Goal: Task Accomplishment & Management: Use online tool/utility

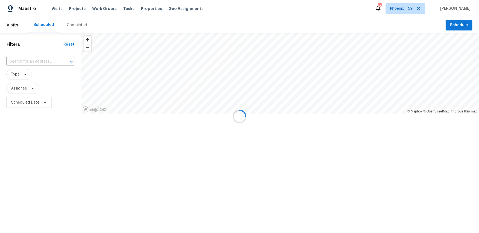
click at [73, 10] on div at bounding box center [239, 116] width 479 height 233
click at [75, 8] on div at bounding box center [239, 116] width 479 height 233
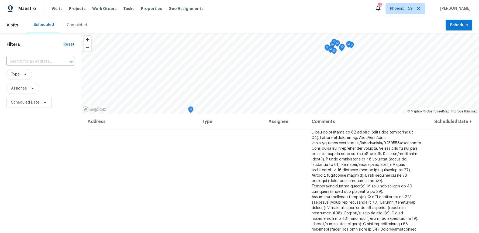
click at [75, 8] on span "Projects" at bounding box center [77, 8] width 17 height 5
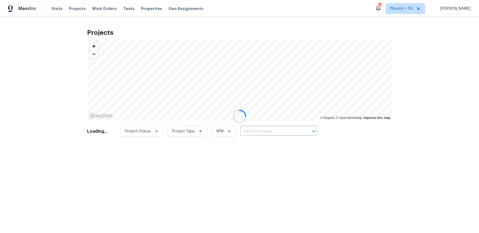
click at [272, 127] on div at bounding box center [239, 116] width 479 height 233
drag, startPoint x: 271, startPoint y: 131, endPoint x: 271, endPoint y: 136, distance: 4.6
click at [271, 131] on div at bounding box center [239, 116] width 479 height 233
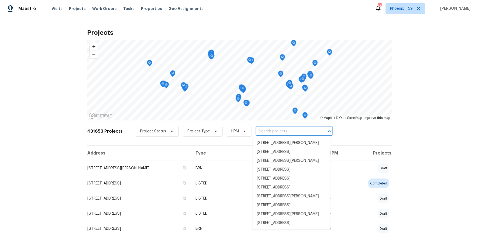
click at [272, 133] on input "text" at bounding box center [287, 131] width 62 height 8
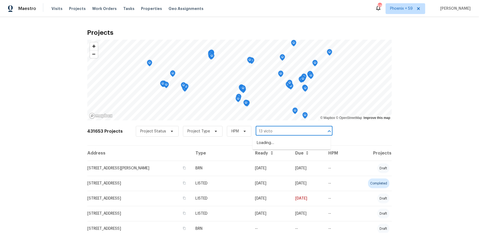
type input "13 [PERSON_NAME]"
click at [285, 155] on li "13 Victor Ave, Worcester, MA 01603" at bounding box center [292, 151] width 78 height 9
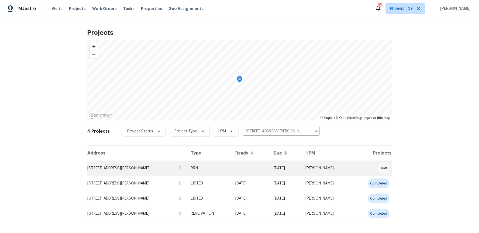
click at [118, 164] on td "13 Victor Ave, Worcester, MA 01603" at bounding box center [136, 168] width 99 height 15
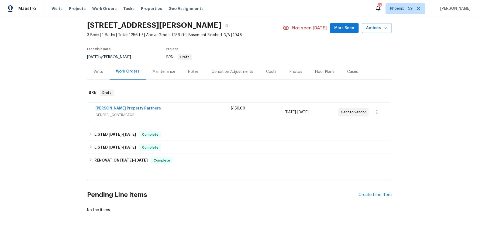
scroll to position [22, 0]
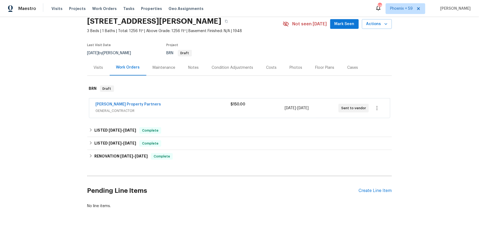
click at [200, 100] on div "Portillo Property Partners GENERAL_CONTRACTOR $150.00 9/29/2025 - 10/1/2025 Sen…" at bounding box center [239, 107] width 301 height 19
click at [201, 106] on div "[PERSON_NAME] Property Partners" at bounding box center [163, 105] width 135 height 6
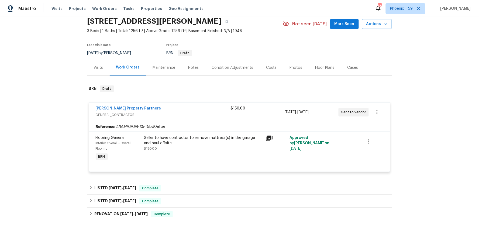
click at [201, 111] on div "[PERSON_NAME] Property Partners" at bounding box center [163, 109] width 135 height 6
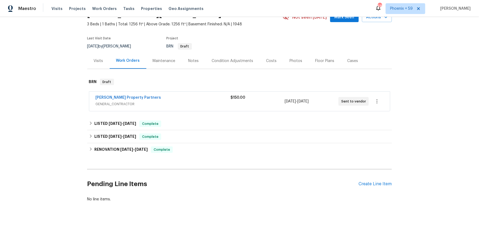
scroll to position [34, 0]
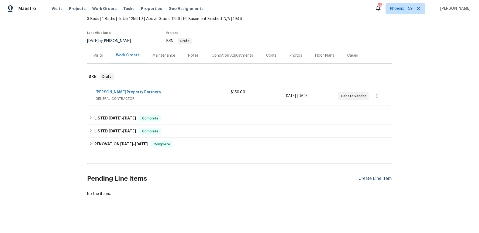
click at [379, 178] on div "Create Line Item" at bounding box center [375, 178] width 33 height 5
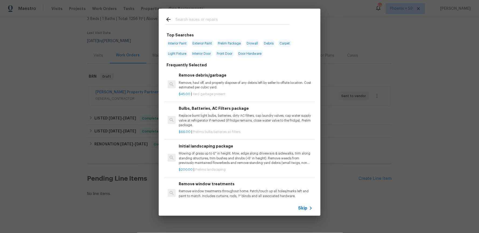
click at [307, 209] on span "Skip" at bounding box center [302, 207] width 9 height 5
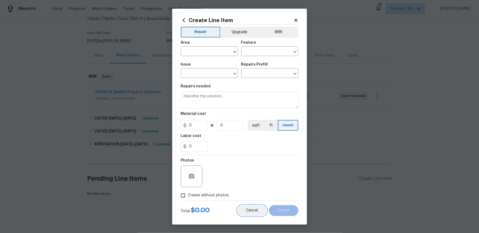
click at [255, 207] on button "Cancel" at bounding box center [252, 210] width 29 height 11
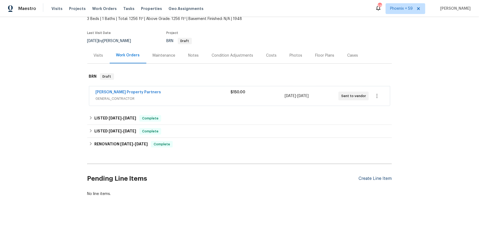
click at [389, 179] on div "Create Line Item" at bounding box center [375, 178] width 33 height 5
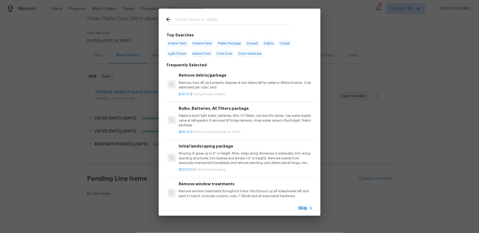
click at [310, 212] on div "Skip" at bounding box center [240, 208] width 162 height 15
click at [309, 210] on icon at bounding box center [311, 208] width 6 height 6
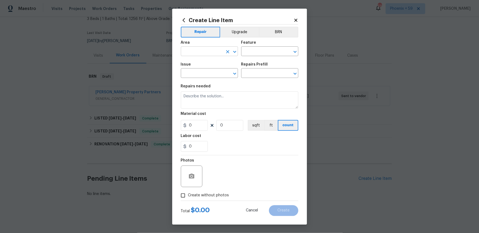
click at [194, 51] on input "text" at bounding box center [202, 52] width 42 height 8
click at [202, 71] on li "Interior Overall" at bounding box center [209, 72] width 57 height 9
type input "Interior Overall"
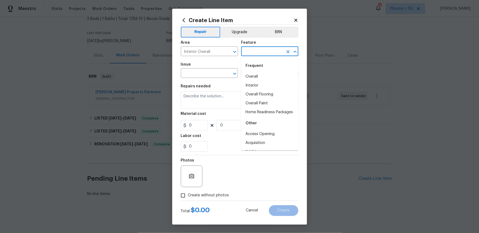
click at [252, 49] on input "text" at bounding box center [262, 52] width 42 height 8
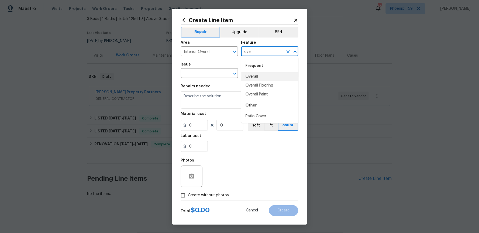
click at [256, 74] on li "Overall" at bounding box center [269, 76] width 57 height 9
type input "Overall"
click at [208, 74] on input "text" at bounding box center [202, 74] width 42 height 8
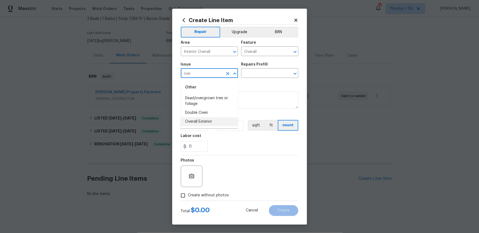
click at [206, 121] on li "Overall Exterior" at bounding box center [209, 121] width 57 height 9
type input "Overall Exterior"
click at [250, 75] on input "text" at bounding box center [262, 74] width 42 height 8
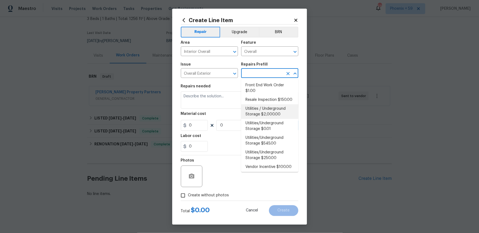
click at [261, 104] on li "Utilities / Underground Storage $2,000.00" at bounding box center [269, 111] width 57 height 15
type input "Utilities / Underground Storage $2,000.00"
type textarea "UST Removal"
type input "1"
type input "2000"
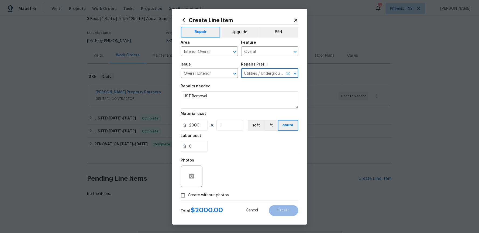
click at [257, 74] on input "Utilities / Underground Storage $2,000.00" at bounding box center [262, 74] width 42 height 8
click at [288, 73] on icon "Clear" at bounding box center [288, 73] width 3 height 3
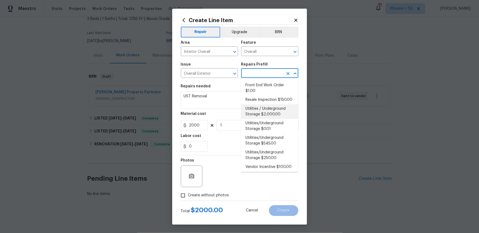
click at [267, 73] on input "text" at bounding box center [262, 74] width 42 height 8
click at [268, 100] on li "Resale Inspection $150.00" at bounding box center [269, 99] width 57 height 9
type input "Resale Inspection $150.00"
type textarea "POS Inspection Attendance and Documentation: Attend scheduled Point of Sale (PO…"
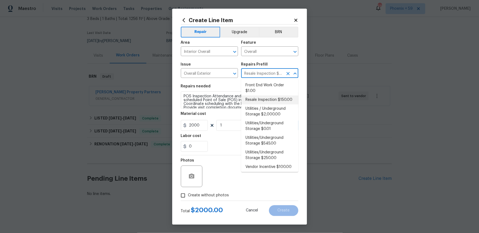
type input "150"
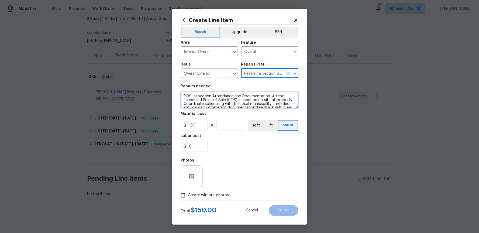
click at [242, 100] on textarea "POS Inspection Attendance and Documentation: Attend scheduled Point of Sale (PO…" at bounding box center [240, 99] width 118 height 17
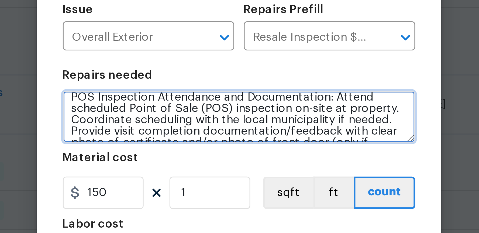
drag, startPoint x: 270, startPoint y: 94, endPoint x: 283, endPoint y: 97, distance: 13.0
click at [283, 97] on textarea "POS Inspection Attendance and Documentation: Attend scheduled Point of Sale (PO…" at bounding box center [240, 99] width 118 height 17
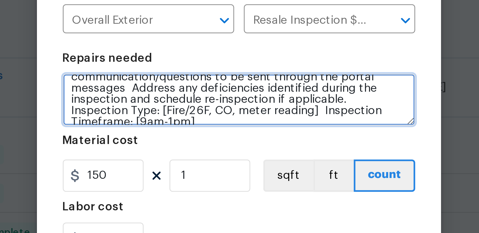
scroll to position [25, 0]
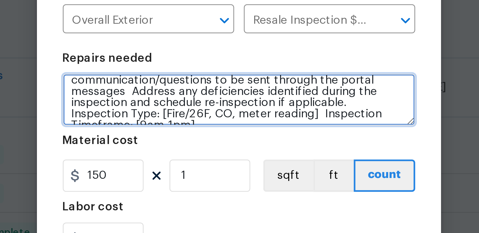
drag, startPoint x: 184, startPoint y: 100, endPoint x: 206, endPoint y: 97, distance: 22.6
click at [206, 97] on textarea "POS Inspection Attendance and Documentation: Attend scheduled Point of Sale (PO…" at bounding box center [240, 99] width 118 height 17
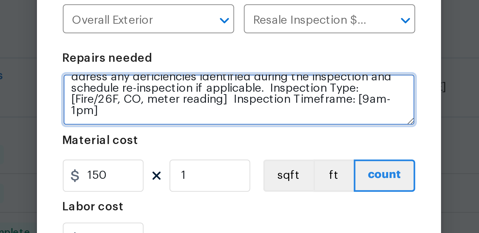
scroll to position [10, 0]
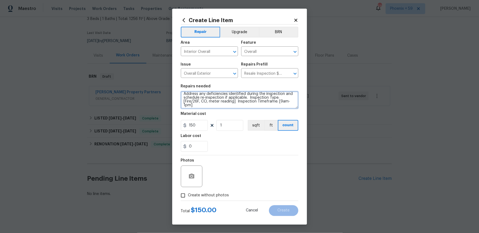
click at [211, 106] on textarea "POS Inspection Attendance and Documentation: Attend scheduled Point of Sale (PO…" at bounding box center [240, 99] width 118 height 17
click at [234, 102] on textarea "POS Inspection Attendance and Documentation: Attend scheduled Point of Sale (PO…" at bounding box center [240, 99] width 118 height 17
drag, startPoint x: 250, startPoint y: 97, endPoint x: 257, endPoint y: 102, distance: 9.3
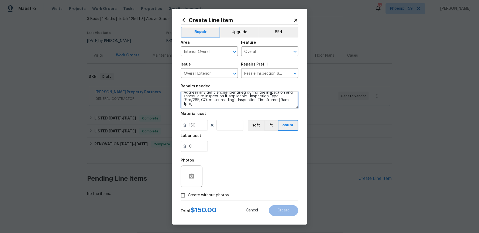
click at [257, 102] on textarea "POS Inspection Attendance and Documentation: Attend scheduled Point of Sale (PO…" at bounding box center [240, 99] width 118 height 17
type textarea "POS Inspection Attendance and Documentation: Attend scheduled Point of Sale (PO…"
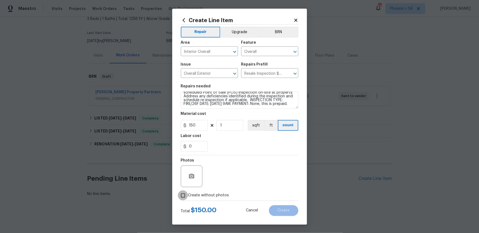
click at [185, 195] on input "Create without photos" at bounding box center [183, 195] width 10 height 10
checkbox input "true"
click at [237, 181] on textarea at bounding box center [253, 177] width 92 height 22
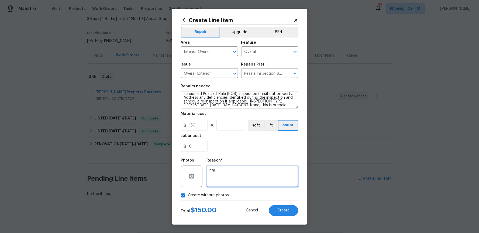
scroll to position [5, 0]
type textarea "n/a"
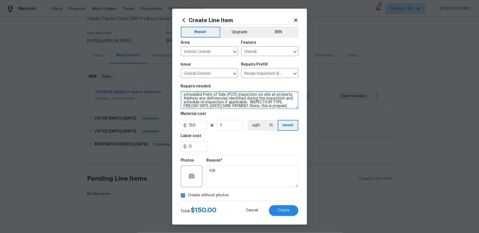
click at [249, 101] on textarea "POS Inspection Attendance and Documentation: Attend scheduled Point of Sale (PO…" at bounding box center [240, 99] width 118 height 17
click at [249, 102] on textarea "POS Inspection Attendance and Documentation: Attend scheduled Point of Sale (PO…" at bounding box center [240, 99] width 118 height 17
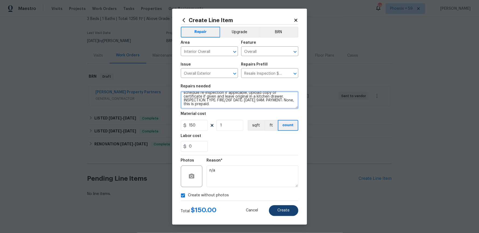
type textarea "POS Inspection Attendance and Documentation: Attend scheduled Point of Sale (PO…"
click at [289, 212] on span "Create" at bounding box center [284, 210] width 12 height 4
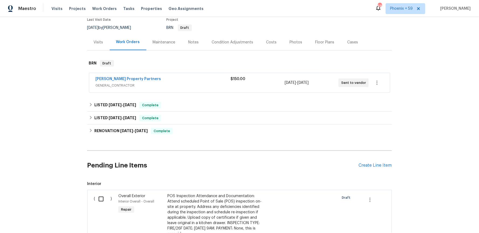
scroll to position [139, 0]
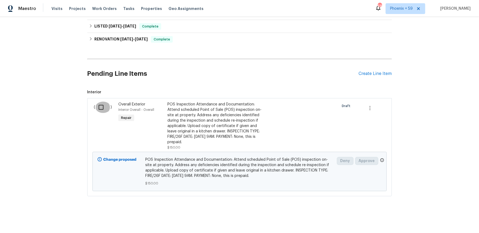
click at [104, 105] on input "checkbox" at bounding box center [102, 107] width 15 height 11
checkbox input "true"
click at [448, 220] on span "Create Work Order" at bounding box center [448, 219] width 36 height 7
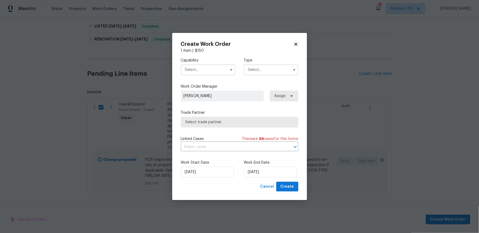
click at [225, 70] on input "text" at bounding box center [208, 69] width 54 height 11
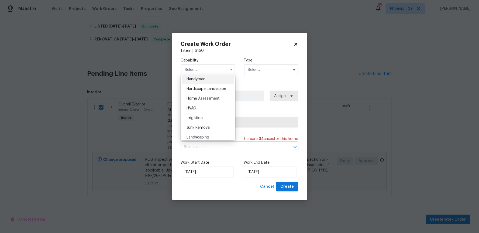
click at [207, 79] on div "Handyman" at bounding box center [208, 79] width 52 height 10
type input "Handyman"
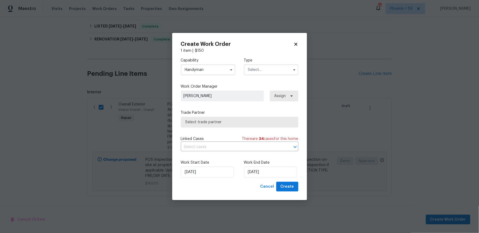
click at [276, 67] on input "text" at bounding box center [271, 69] width 54 height 11
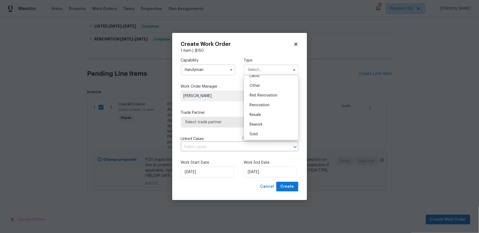
scroll to position [64, 0]
click at [270, 111] on div "Resale" at bounding box center [271, 115] width 52 height 10
type input "Resale"
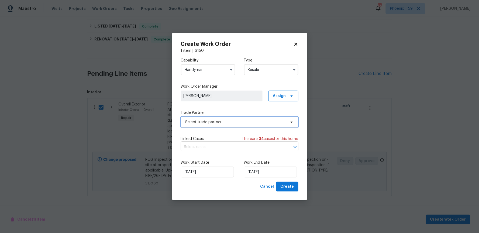
click at [266, 119] on span "Select trade partner" at bounding box center [240, 122] width 118 height 11
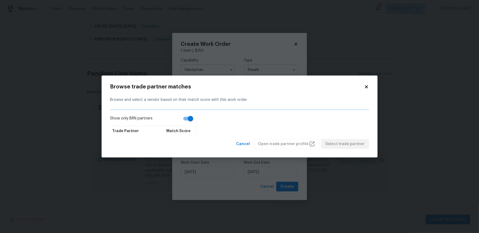
click at [189, 118] on input "Show only BRN partners" at bounding box center [190, 119] width 31 height 10
checkbox input "false"
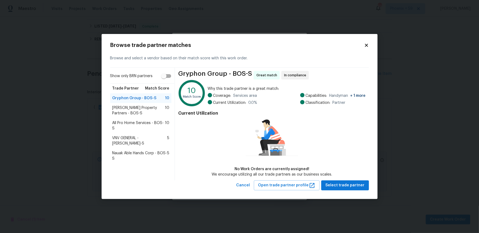
click at [139, 107] on span "Portillo Property Partners - BOS-S" at bounding box center [138, 110] width 53 height 11
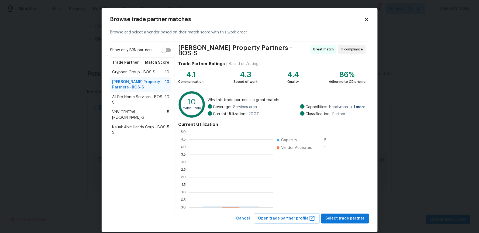
scroll to position [76, 84]
click at [360, 217] on span "Select trade partner" at bounding box center [345, 218] width 39 height 7
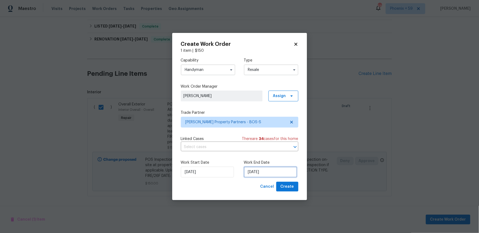
click at [255, 174] on input "9/29/2025" at bounding box center [270, 172] width 53 height 11
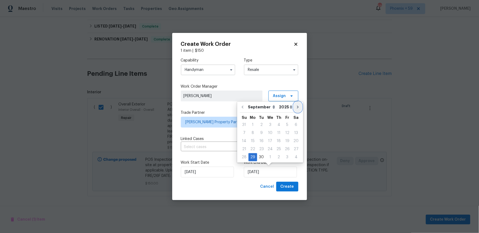
click at [296, 108] on icon "Go to next month" at bounding box center [298, 107] width 4 height 4
type input "10/29/2025"
select select "9"
click at [255, 133] on div "6" at bounding box center [252, 133] width 9 height 8
type input "10/6/2025"
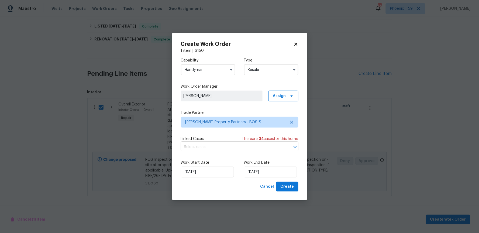
click at [286, 160] on label "Work End Date" at bounding box center [271, 162] width 54 height 5
click at [289, 188] on span "Create" at bounding box center [287, 186] width 13 height 7
checkbox input "false"
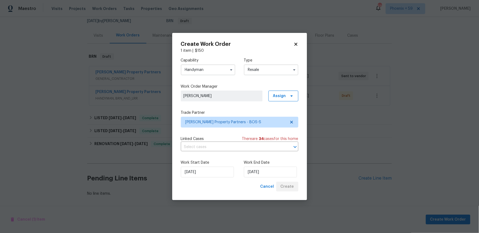
scroll to position [54, 0]
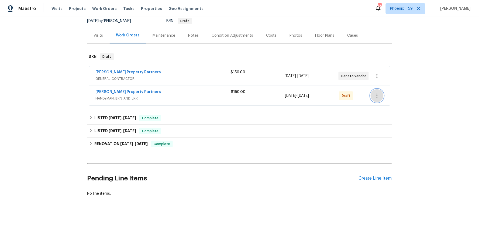
click at [376, 98] on icon "button" at bounding box center [377, 95] width 6 height 6
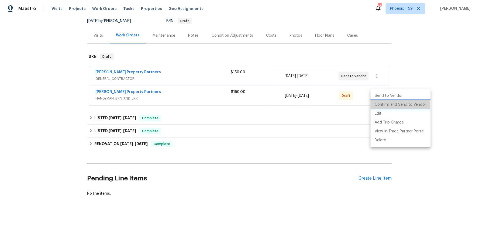
click at [398, 106] on li "Confirm and Send to Vendor" at bounding box center [401, 104] width 60 height 9
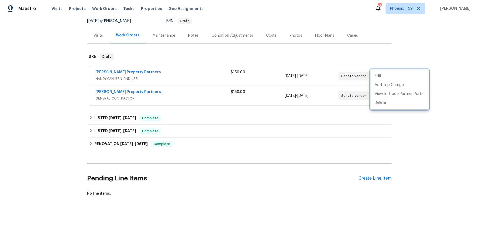
click at [418, 142] on div at bounding box center [239, 116] width 479 height 233
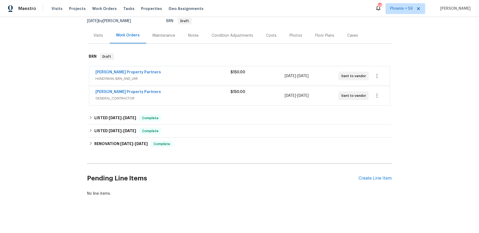
click at [59, 70] on div "Back to all projects 13 Victor Ave, Worcester, MA 01603 3 Beds | 1 Baths | Tota…" at bounding box center [239, 125] width 479 height 216
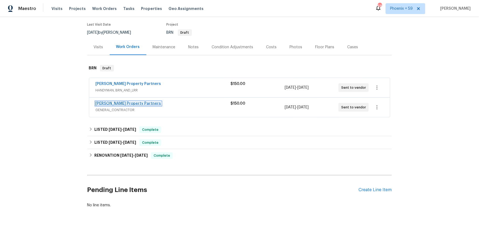
click at [120, 103] on link "[PERSON_NAME] Property Partners" at bounding box center [129, 104] width 66 height 4
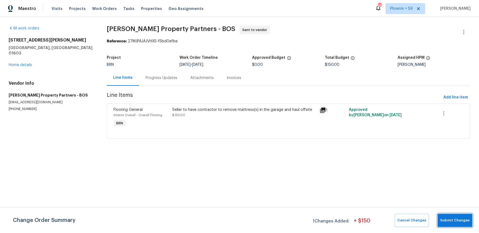
drag, startPoint x: 456, startPoint y: 219, endPoint x: 405, endPoint y: 163, distance: 75.4
click at [405, 154] on html "Maestro Visits Projects Work Orders Tasks Properties Geo Assignments 680 Phoeni…" at bounding box center [239, 77] width 479 height 154
click at [28, 63] on link "Home details" at bounding box center [20, 65] width 23 height 4
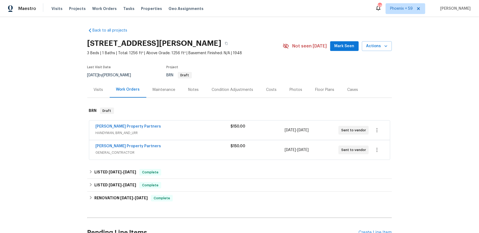
click at [120, 124] on span "[PERSON_NAME] Property Partners" at bounding box center [129, 126] width 66 height 5
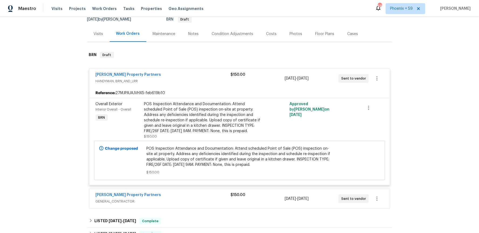
click at [200, 83] on span "HANDYMAN, BRN_AND_LRR" at bounding box center [163, 80] width 135 height 5
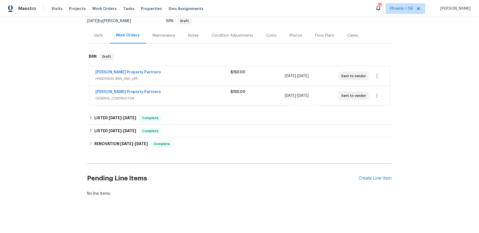
click at [200, 80] on span "HANDYMAN, BRN_AND_LRR" at bounding box center [163, 78] width 135 height 5
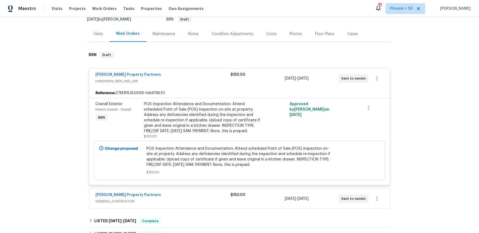
click at [211, 155] on span "POS Inspection Attendance and Documentation: Attend scheduled Point of Sale (PO…" at bounding box center [239, 157] width 186 height 22
click at [213, 166] on span "POS Inspection Attendance and Documentation: Attend scheduled Point of Sale (PO…" at bounding box center [239, 157] width 186 height 22
click at [208, 126] on div "POS Inspection Attendance and Documentation: Attend scheduled Point of Sale (PO…" at bounding box center [203, 117] width 118 height 32
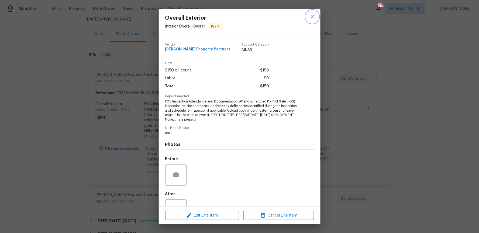
click at [311, 18] on icon "close" at bounding box center [312, 16] width 6 height 6
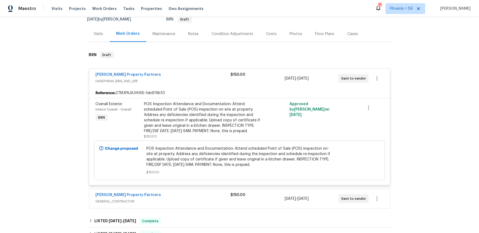
click at [196, 85] on div "Portillo Property Partners HANDYMAN, BRN_AND_LRR $150.00 9/29/2025 - 10/6/2025 …" at bounding box center [239, 78] width 301 height 19
click at [194, 76] on div "[PERSON_NAME] Property Partners" at bounding box center [163, 75] width 135 height 6
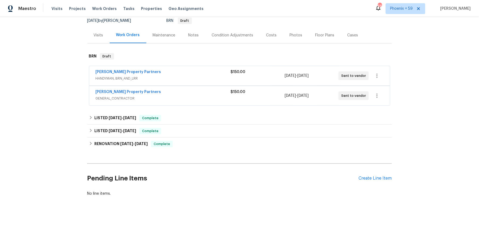
scroll to position [54, 0]
click at [194, 76] on div "[PERSON_NAME] Property Partners" at bounding box center [163, 73] width 135 height 6
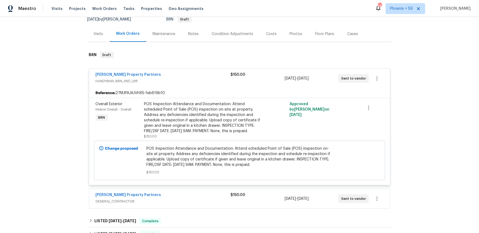
click at [194, 76] on div "[PERSON_NAME] Property Partners" at bounding box center [163, 75] width 135 height 6
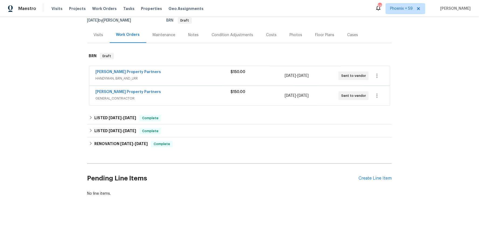
scroll to position [54, 0]
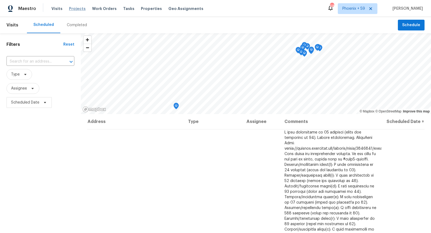
click at [74, 9] on span "Projects" at bounding box center [77, 8] width 17 height 5
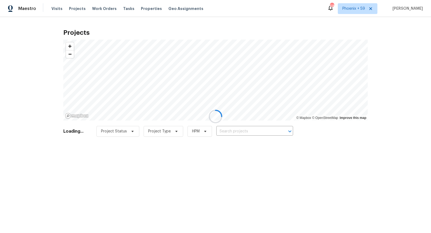
click at [262, 132] on div at bounding box center [215, 116] width 431 height 233
click at [259, 131] on div at bounding box center [215, 116] width 431 height 233
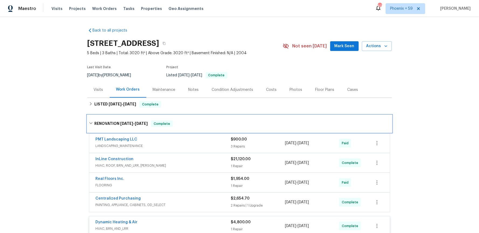
click at [127, 124] on span "9/2/25" at bounding box center [126, 124] width 13 height 4
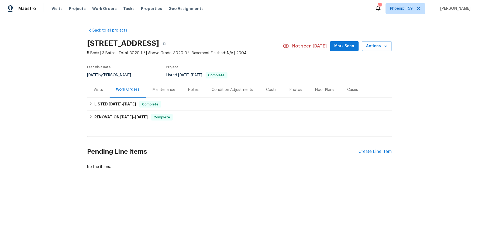
click at [63, 9] on div "Visits Projects Work Orders Tasks Properties Geo Assignments" at bounding box center [131, 8] width 159 height 11
click at [69, 9] on span "Projects" at bounding box center [77, 8] width 17 height 5
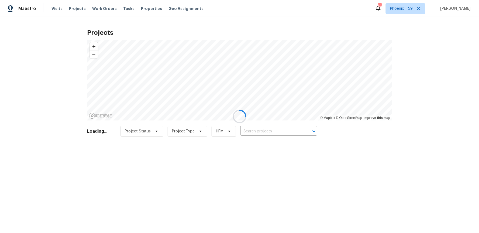
click at [276, 132] on div at bounding box center [239, 116] width 479 height 233
click at [275, 132] on div at bounding box center [239, 116] width 479 height 233
click at [272, 131] on div at bounding box center [239, 116] width 479 height 233
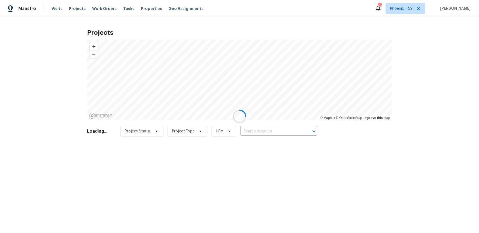
click at [272, 131] on div at bounding box center [239, 116] width 479 height 233
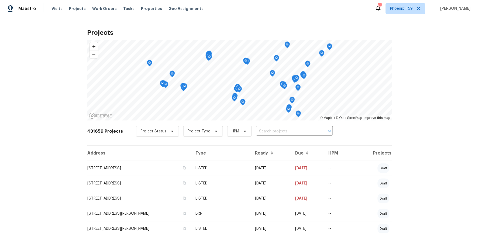
click at [272, 132] on input "text" at bounding box center [287, 131] width 62 height 8
type input "293 grafton"
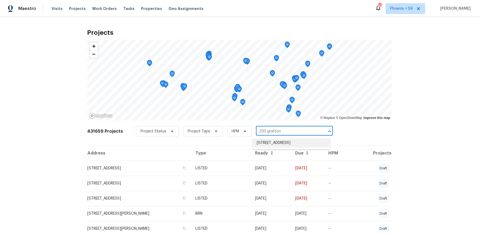
click at [270, 145] on li "[STREET_ADDRESS]" at bounding box center [292, 143] width 78 height 9
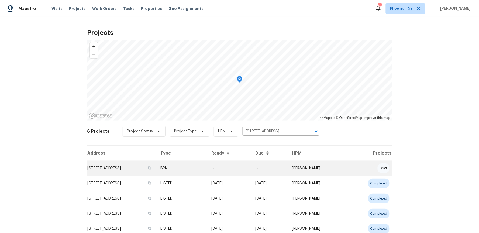
click at [129, 168] on td "[STREET_ADDRESS]" at bounding box center [121, 168] width 69 height 15
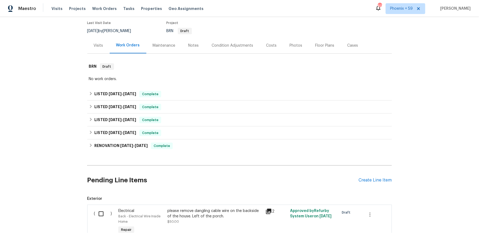
scroll to position [42, 0]
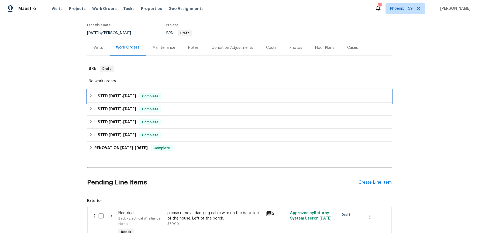
click at [216, 96] on div "LISTED 8/22/25 - 9/18/25 Complete" at bounding box center [239, 96] width 301 height 6
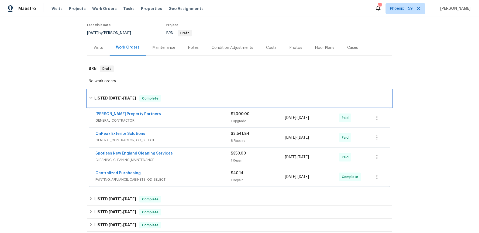
click at [215, 98] on div "LISTED 8/22/25 - 9/18/25 Complete" at bounding box center [239, 98] width 301 height 6
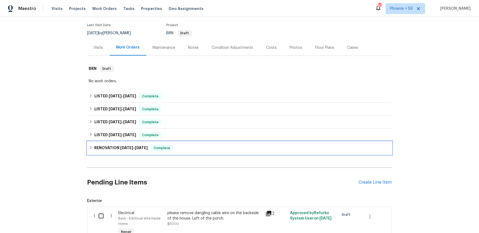
click at [217, 152] on div "RENOVATION 1/20/25 - 3/5/25 Complete" at bounding box center [239, 148] width 305 height 13
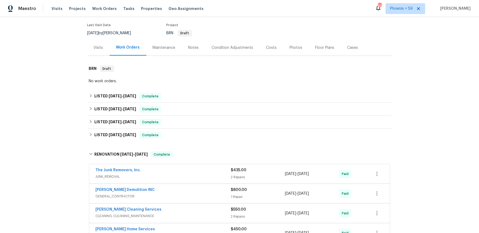
click at [197, 80] on div "No work orders." at bounding box center [239, 80] width 301 height 5
click at [198, 94] on div "LISTED 8/22/25 - 9/18/25 Complete" at bounding box center [239, 96] width 301 height 6
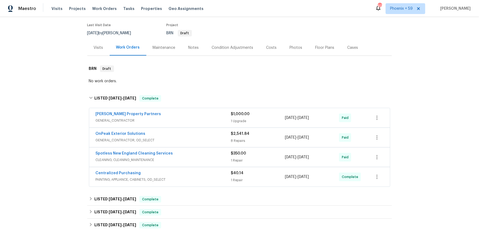
click at [196, 125] on div "Portillo Property Partners GENERAL_CONTRACTOR $1,000.00 1 Upgrade 8/22/2025 - 8…" at bounding box center [239, 117] width 301 height 19
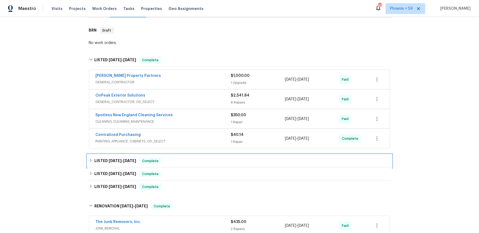
click at [200, 156] on div "LISTED 7/21/25 - 8/4/25 Complete" at bounding box center [239, 161] width 305 height 13
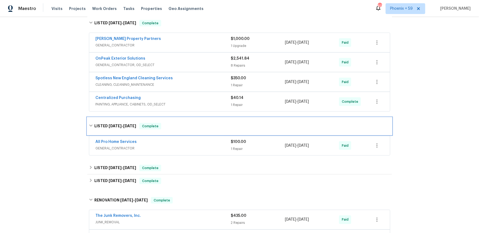
scroll to position [119, 0]
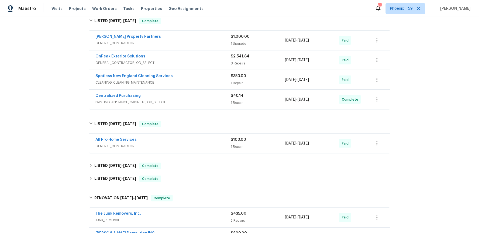
click at [200, 145] on span "GENERAL_CONTRACTOR" at bounding box center [163, 145] width 135 height 5
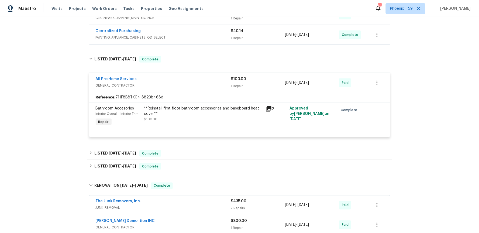
scroll to position [199, 0]
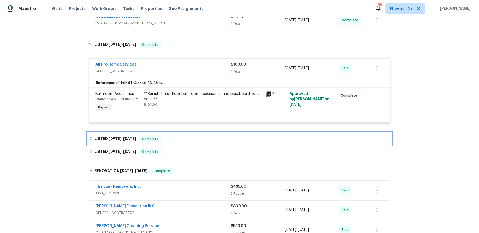
click at [199, 138] on div "LISTED 4/3/25 - 5/16/25 Complete" at bounding box center [239, 139] width 301 height 6
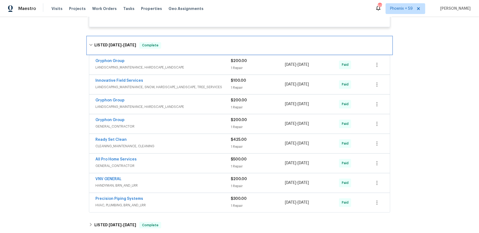
scroll to position [294, 0]
click at [202, 166] on span "GENERAL_CONTRACTOR" at bounding box center [163, 165] width 135 height 5
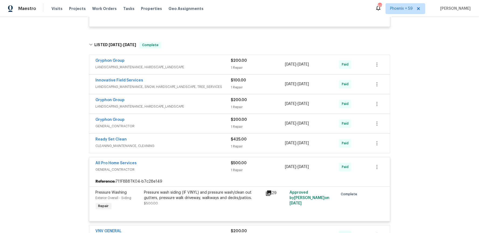
click at [202, 166] on div "All Pro Home Services" at bounding box center [163, 164] width 135 height 6
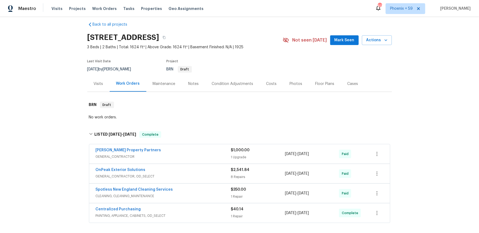
scroll to position [7, 0]
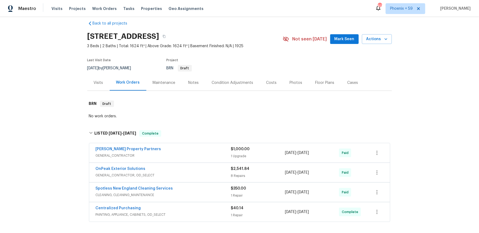
click at [202, 153] on span "GENERAL_CONTRACTOR" at bounding box center [163, 155] width 135 height 5
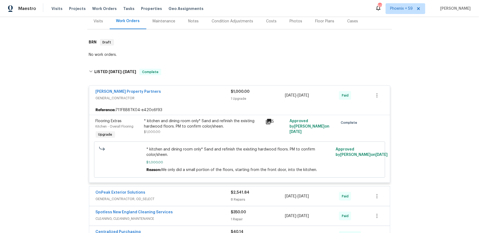
scroll to position [69, 0]
click at [204, 200] on span "GENERAL_CONTRACTOR, OD_SELECT" at bounding box center [163, 198] width 135 height 5
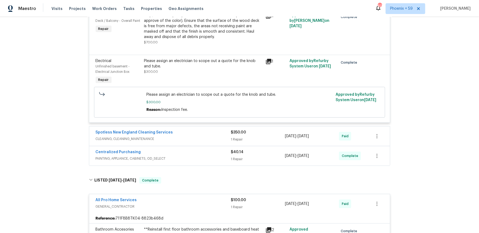
scroll to position [544, 0]
click at [204, 142] on div "Spotless New England Cleaning Services CLEANING, CLEANING_MAINTENANCE" at bounding box center [163, 135] width 135 height 13
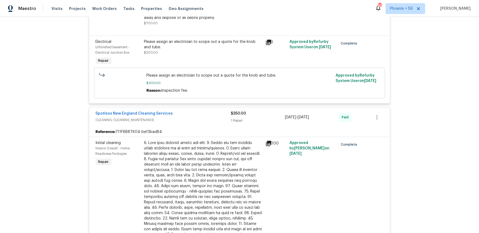
click at [201, 116] on div "Spotless New England Cleaning Services" at bounding box center [163, 114] width 135 height 6
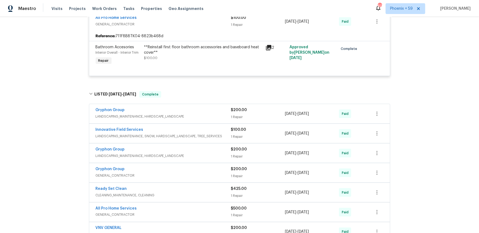
scroll to position [727, 0]
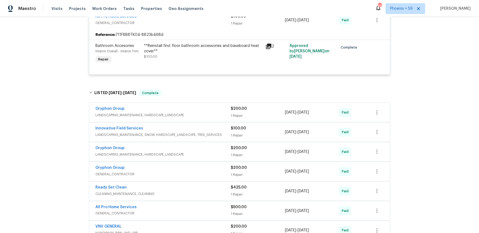
click at [200, 118] on span "LANDSCAPING_MAINTENANCE, HARDSCAPE_LANDSCAPE" at bounding box center [163, 114] width 135 height 5
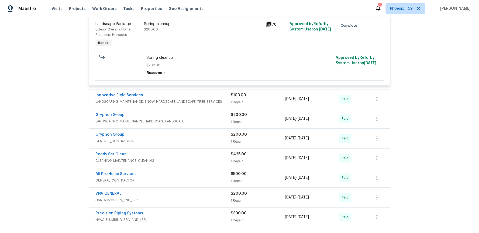
scroll to position [847, 0]
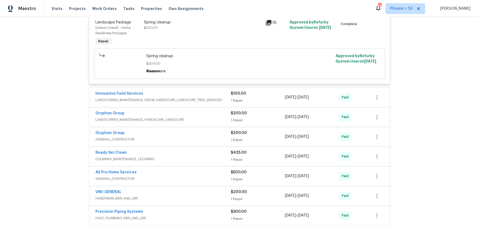
click at [199, 103] on span "LANDSCAPING_MAINTENANCE, SNOW, HARDSCAPE_LANDSCAPE, TREE_SERVICES" at bounding box center [163, 100] width 135 height 5
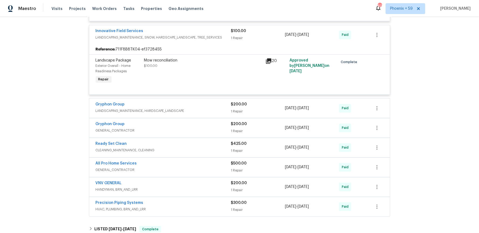
scroll to position [910, 0]
click at [200, 113] on span "LANDSCAPING_MAINTENANCE, HARDSCAPE_LANDSCAPE" at bounding box center [163, 110] width 135 height 5
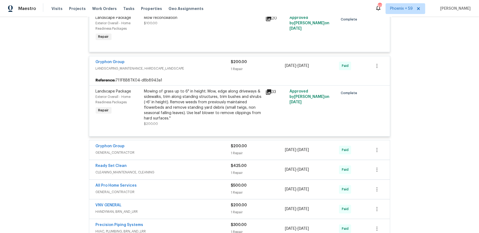
scroll to position [955, 0]
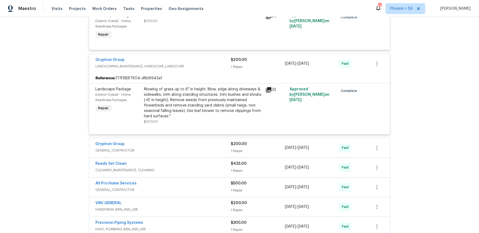
click at [200, 153] on span "GENERAL_CONTRACTOR" at bounding box center [163, 150] width 135 height 5
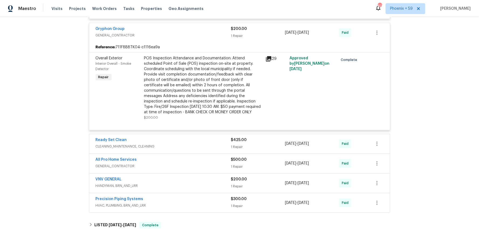
scroll to position [1088, 0]
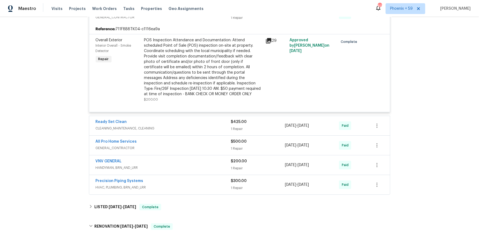
click at [200, 151] on span "GENERAL_CONTRACTOR" at bounding box center [163, 147] width 135 height 5
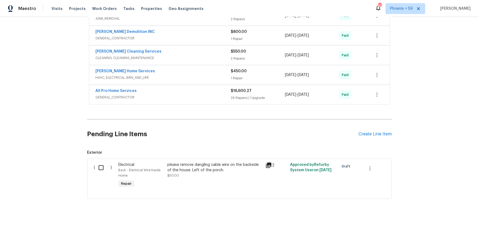
scroll to position [1381, 0]
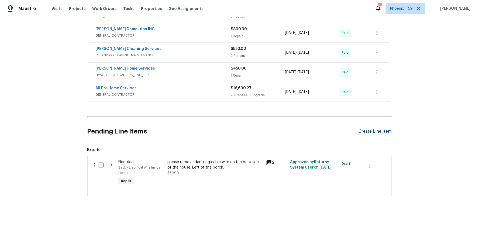
click at [380, 130] on div "Create Line Item" at bounding box center [375, 131] width 33 height 5
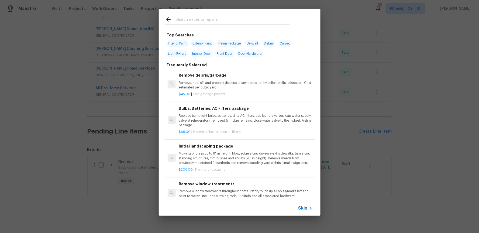
click at [310, 207] on icon at bounding box center [311, 208] width 6 height 6
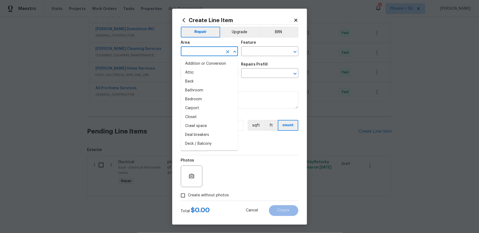
click at [217, 53] on input "text" at bounding box center [202, 52] width 42 height 8
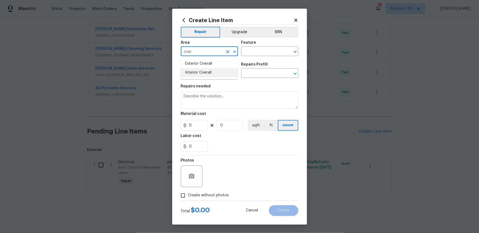
click at [213, 71] on li "Interior Overall" at bounding box center [209, 72] width 57 height 9
type input "Interior Overall"
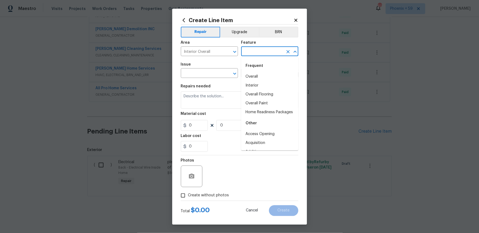
click at [252, 52] on input "text" at bounding box center [262, 52] width 42 height 8
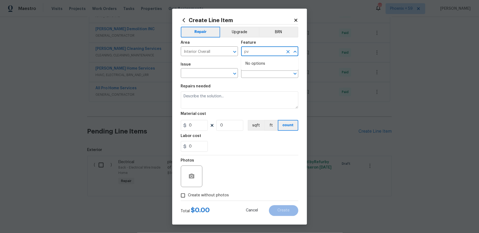
type input "p"
click at [264, 76] on li "Overall" at bounding box center [269, 76] width 57 height 9
type input "Overall"
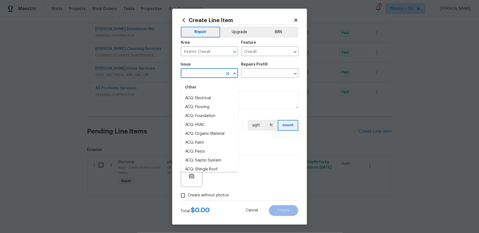
click at [211, 76] on input "text" at bounding box center [202, 74] width 42 height 8
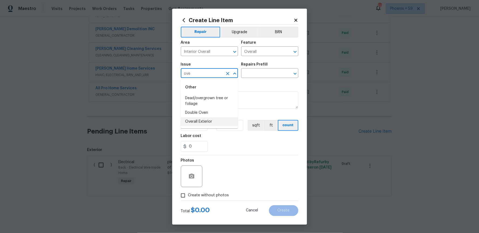
click at [208, 124] on li "Overall Exterior" at bounding box center [209, 121] width 57 height 9
type input "Overall Exterior"
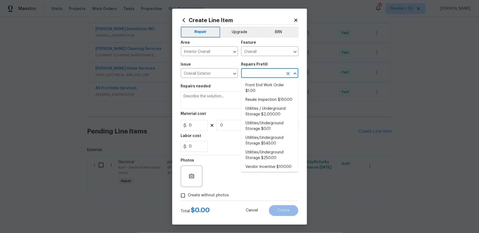
click at [256, 71] on input "text" at bounding box center [262, 74] width 42 height 8
click at [269, 101] on li "Resale Inspection $150.00" at bounding box center [269, 99] width 57 height 9
type input "Resale Inspection $150.00"
type textarea "POS Inspection Attendance and Documentation: Attend scheduled Point of Sale (PO…"
type input "1"
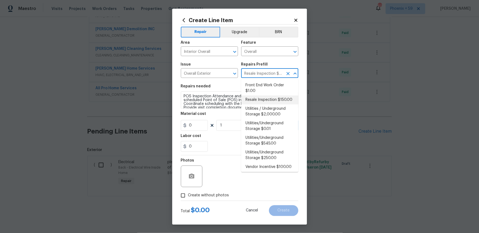
type input "150"
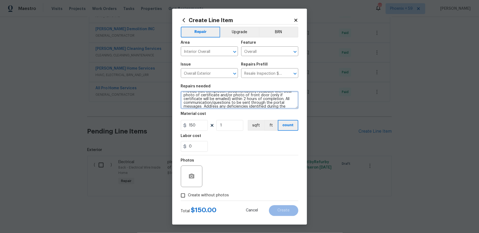
scroll to position [30, 0]
drag, startPoint x: 183, startPoint y: 97, endPoint x: 203, endPoint y: 98, distance: 20.0
click at [203, 98] on textarea "POS Inspection Attendance and Documentation: Attend scheduled Point of Sale (PO…" at bounding box center [240, 99] width 118 height 17
click at [289, 100] on textarea "POS Inspection Attendance and Documentation: Attend scheduled Point of Sale (PO…" at bounding box center [240, 99] width 118 height 17
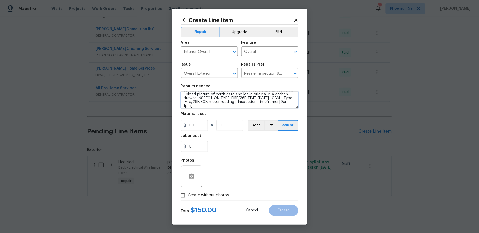
scroll to position [11, 0]
drag, startPoint x: 196, startPoint y: 99, endPoint x: 239, endPoint y: 105, distance: 43.8
click at [239, 105] on textarea "POS Inspection Attendance and Documentation: Attend scheduled Point of Sale (PO…" at bounding box center [240, 99] width 118 height 17
paste textarea "$50 bank/cashiers check payable to City of Brockton due at time of inspection"
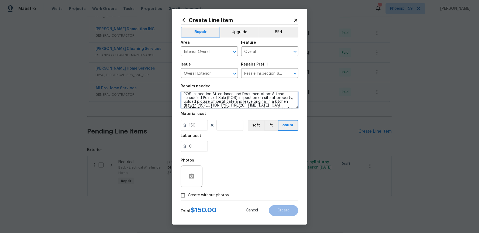
scroll to position [0, 0]
drag, startPoint x: 270, startPoint y: 96, endPoint x: 177, endPoint y: 91, distance: 93.5
click at [177, 91] on div "Create Line Item Repair Upgrade BRN Area Interior Overall ​ Feature Overall ​ I…" at bounding box center [239, 117] width 135 height 216
click at [272, 95] on textarea "POS Inspection Attendance and Documentation: Attend scheduled Point of Sale (PO…" at bounding box center [240, 99] width 118 height 17
drag, startPoint x: 271, startPoint y: 96, endPoint x: 211, endPoint y: 97, distance: 59.6
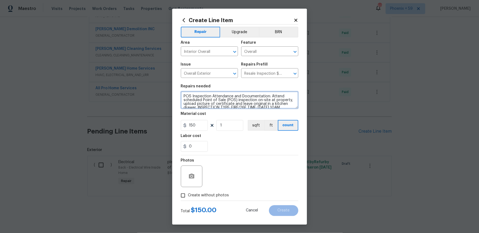
click at [211, 97] on textarea "POS Inspection Attendance and Documentation: Attend scheduled Point of Sale (PO…" at bounding box center [240, 99] width 118 height 17
type textarea "POS Inspection: Attend scheduled Point of Sale (POS) inspection on-site at prop…"
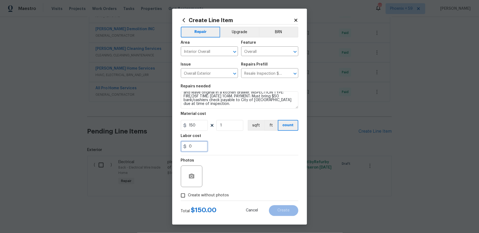
click at [191, 143] on input "0" at bounding box center [194, 146] width 27 height 11
type input "50"
click at [236, 146] on div "50" at bounding box center [240, 146] width 118 height 11
click at [196, 146] on input "50" at bounding box center [194, 146] width 27 height 11
click at [183, 194] on input "Create without photos" at bounding box center [183, 195] width 10 height 10
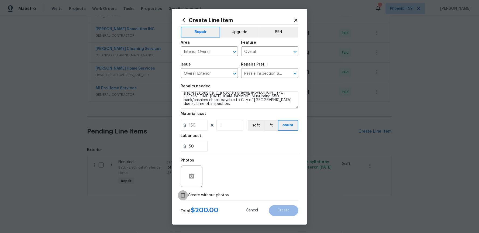
checkbox input "true"
click at [238, 171] on textarea at bounding box center [253, 177] width 92 height 22
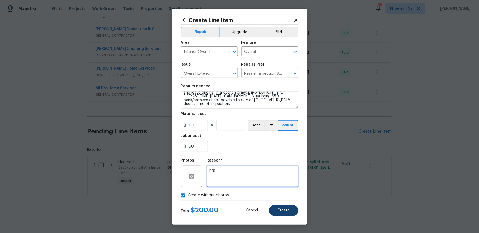
type textarea "n/a"
click at [287, 215] on button "Create" at bounding box center [283, 210] width 29 height 11
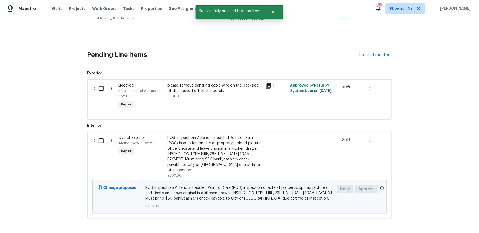
scroll to position [1465, 0]
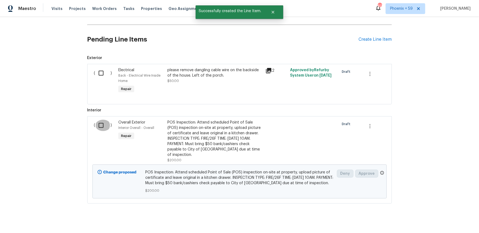
click at [101, 131] on input "checkbox" at bounding box center [102, 125] width 15 height 11
checkbox input "true"
click at [454, 220] on span "Create Work Order" at bounding box center [448, 219] width 36 height 7
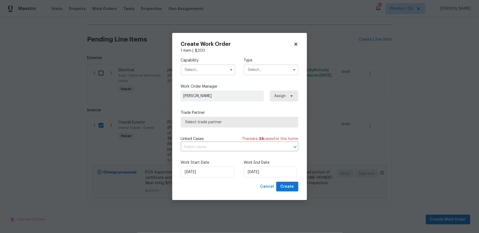
click at [222, 72] on input "text" at bounding box center [208, 69] width 54 height 11
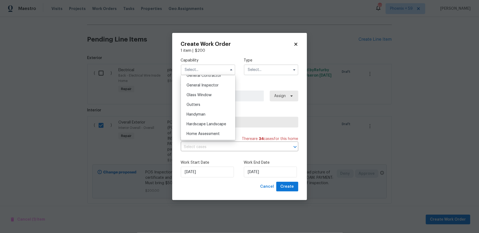
scroll to position [266, 0]
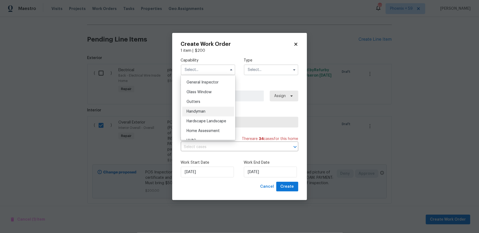
click at [216, 109] on div "Handyman" at bounding box center [208, 112] width 52 height 10
type input "Handyman"
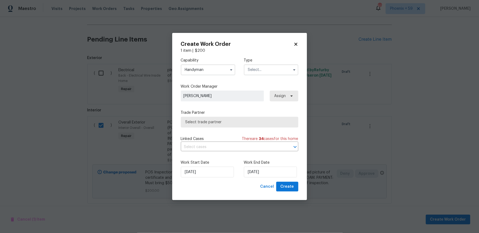
click at [271, 67] on input "text" at bounding box center [271, 69] width 54 height 11
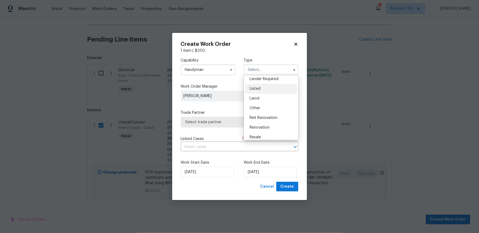
scroll to position [64, 0]
click at [276, 113] on div "Resale" at bounding box center [271, 115] width 52 height 10
type input "Resale"
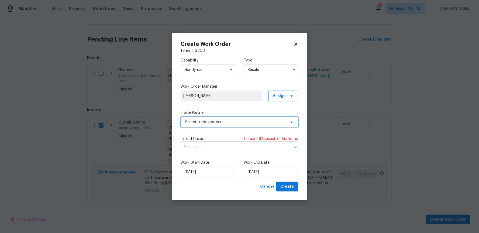
click at [261, 126] on span "Select trade partner" at bounding box center [240, 122] width 118 height 11
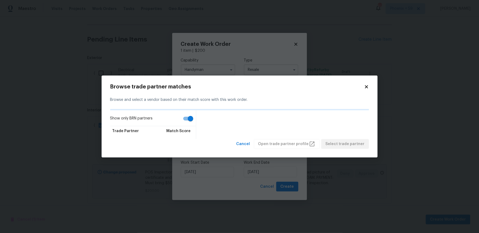
click at [191, 119] on input "Show only BRN partners" at bounding box center [190, 119] width 31 height 10
checkbox input "false"
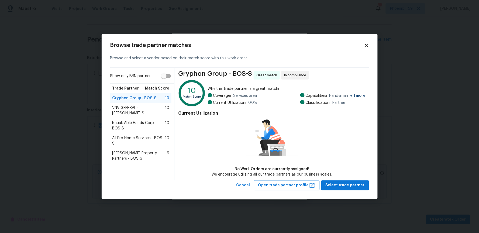
click at [137, 135] on span "All Pro Home Services - BOS-S" at bounding box center [138, 140] width 53 height 11
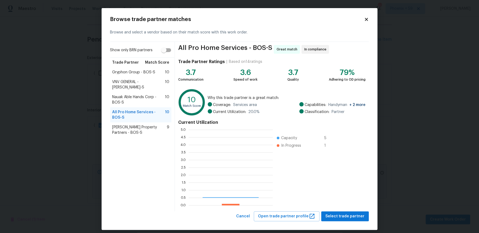
scroll to position [76, 84]
click at [344, 215] on span "Select trade partner" at bounding box center [345, 216] width 39 height 7
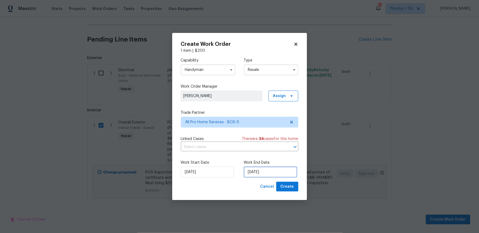
click at [267, 174] on input "9/29/2025" at bounding box center [270, 172] width 53 height 11
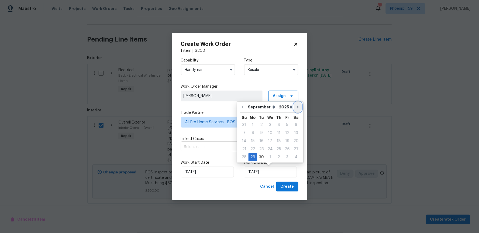
click at [296, 107] on icon "Go to next month" at bounding box center [298, 107] width 4 height 4
type input "10/29/2025"
select select "9"
click at [261, 133] on div "7" at bounding box center [261, 133] width 9 height 8
type input "10/7/2025"
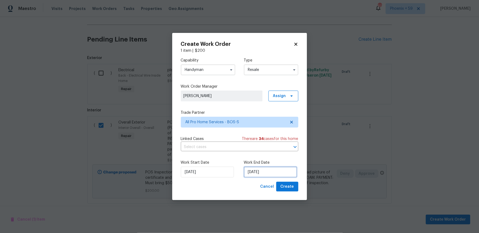
select select "9"
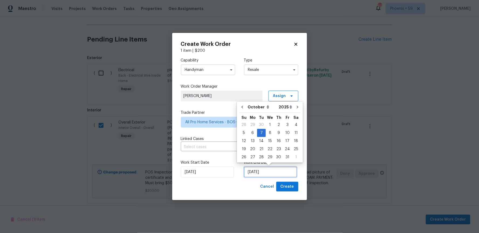
click at [270, 174] on input "10/7/2025" at bounding box center [270, 172] width 53 height 11
click at [276, 173] on input "10/7/2025" at bounding box center [270, 172] width 53 height 11
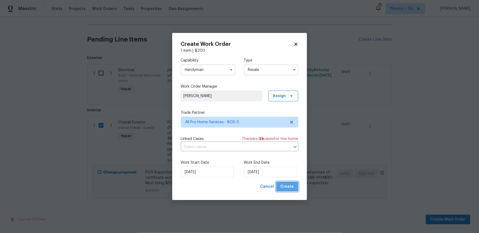
click at [291, 188] on span "Create" at bounding box center [287, 186] width 13 height 7
checkbox input "false"
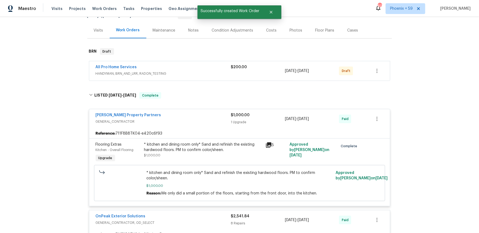
scroll to position [0, 0]
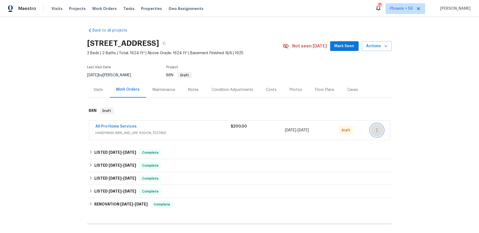
click at [373, 133] on button "button" at bounding box center [377, 130] width 13 height 13
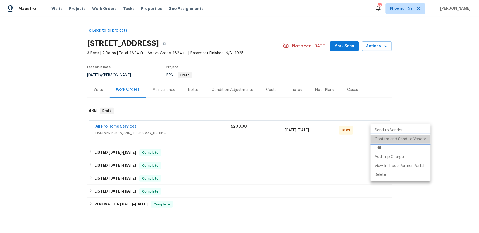
click at [389, 140] on li "Confirm and Send to Vendor" at bounding box center [401, 139] width 60 height 9
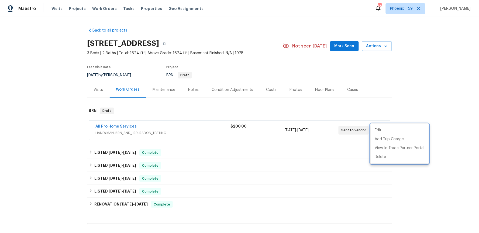
click at [206, 126] on div at bounding box center [239, 116] width 479 height 233
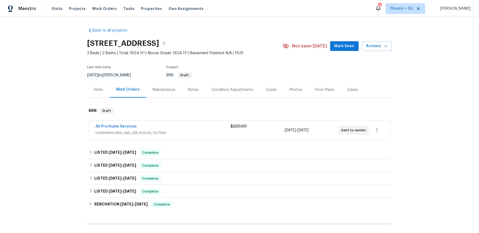
click at [207, 129] on div "All Pro Home Services" at bounding box center [163, 127] width 135 height 6
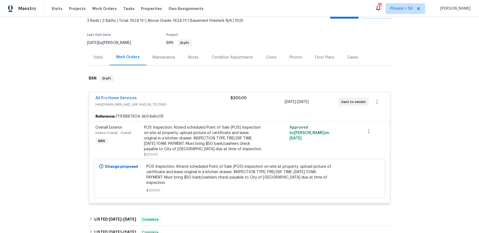
scroll to position [207, 0]
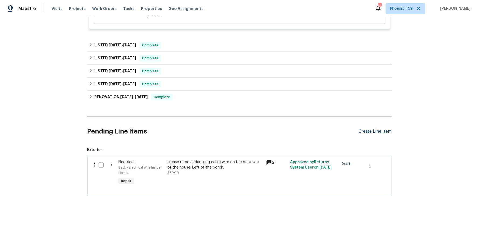
click at [368, 129] on div "Create Line Item" at bounding box center [375, 131] width 33 height 5
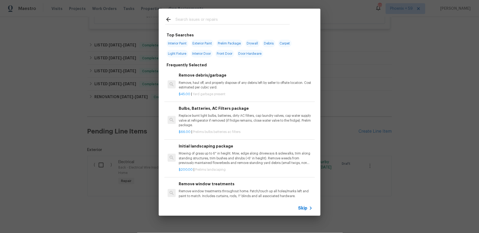
click at [304, 206] on span "Skip" at bounding box center [302, 207] width 9 height 5
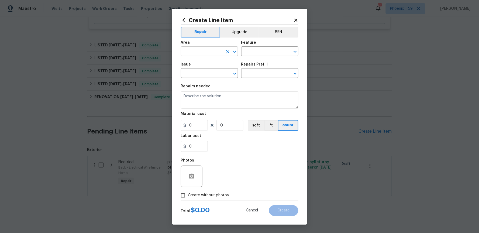
click at [213, 48] on input "text" at bounding box center [202, 52] width 42 height 8
click at [218, 73] on li "Interior Overall" at bounding box center [209, 72] width 57 height 9
type input "Interior Overall"
click at [249, 54] on input "text" at bounding box center [262, 52] width 42 height 8
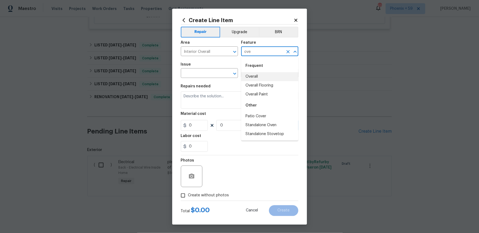
click at [257, 77] on li "Overall" at bounding box center [269, 76] width 57 height 9
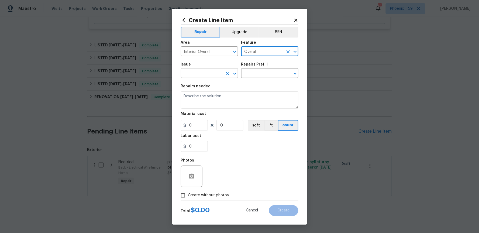
type input "Overall"
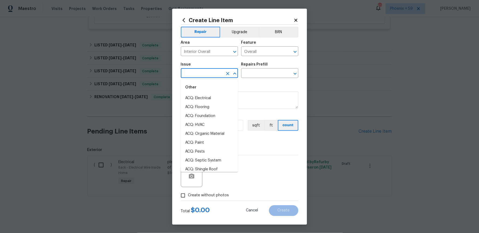
click at [204, 77] on input "text" at bounding box center [202, 74] width 42 height 8
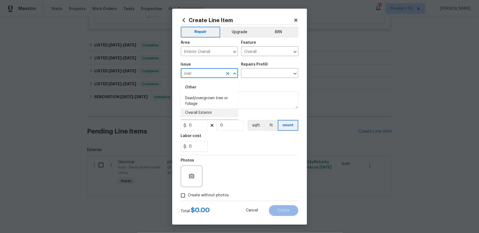
click at [207, 111] on li "Overall Exterior" at bounding box center [209, 112] width 57 height 9
type input "Overall Exterior"
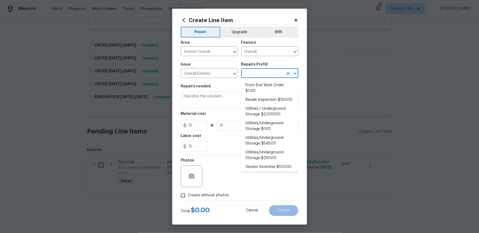
click at [253, 70] on input "text" at bounding box center [262, 74] width 42 height 8
click at [259, 102] on li "Resale Inspection $150.00" at bounding box center [269, 99] width 57 height 9
type input "Resale Inspection $150.00"
type textarea "POS Inspection Attendance and Documentation: Attend scheduled Point of Sale (PO…"
type input "1"
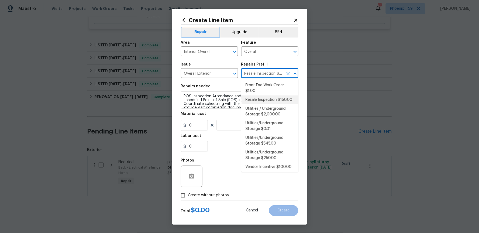
type input "150"
click at [224, 99] on textarea "POS Inspection Attendance and Documentation: Attend scheduled Point of Sale (PO…" at bounding box center [240, 99] width 118 height 17
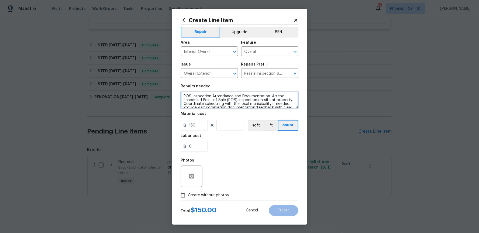
click at [239, 99] on textarea "POS Inspection Attendance and Documentation: Attend scheduled Point of Sale (PO…" at bounding box center [240, 99] width 118 height 17
drag, startPoint x: 270, startPoint y: 96, endPoint x: 192, endPoint y: 95, distance: 77.4
click at [192, 95] on textarea "POS Inspection Attendance and Documentation: Attend scheduled Point of Sale (PO…" at bounding box center [240, 99] width 118 height 17
paste textarea "pply for final water meter reading in person AND attend the water meter reading…"
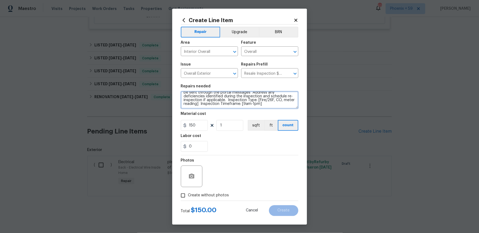
drag, startPoint x: 206, startPoint y: 98, endPoint x: 273, endPoint y: 114, distance: 69.1
click at [273, 114] on section "Repairs needed POS Attendance: Apply for final water meter reading in person AN…" at bounding box center [240, 118] width 118 height 74
click at [216, 95] on textarea "POS Attendance: Apply for final water meter reading in person AND attend the wa…" at bounding box center [240, 99] width 118 height 17
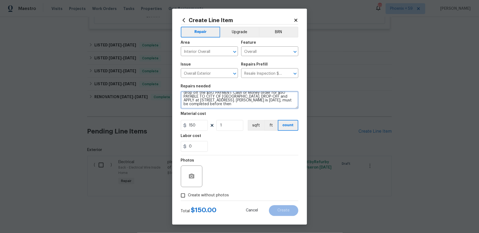
click at [244, 100] on textarea "POS Attendance: Apply for final water meter reading in person AND attend the wa…" at bounding box center [240, 99] width 118 height 17
click at [200, 99] on textarea "POS Attendance: Apply for final water meter reading in person AND attend the wa…" at bounding box center [240, 99] width 118 height 17
type textarea "POS Attendance: Apply for final water meter reading in person AND attend the wa…"
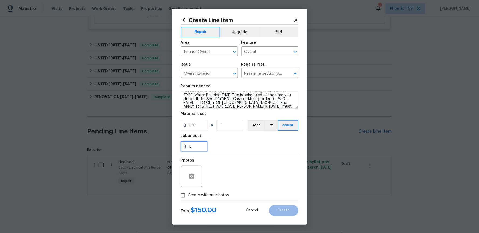
click at [195, 145] on input "0" at bounding box center [194, 146] width 27 height 11
type input "50"
click at [256, 147] on div "50" at bounding box center [240, 146] width 118 height 11
click at [184, 198] on input "Create without photos" at bounding box center [183, 195] width 10 height 10
checkbox input "true"
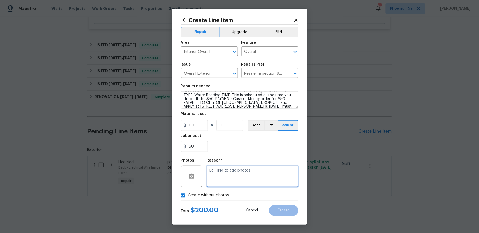
click at [264, 174] on textarea at bounding box center [253, 177] width 92 height 22
type textarea "n/a"
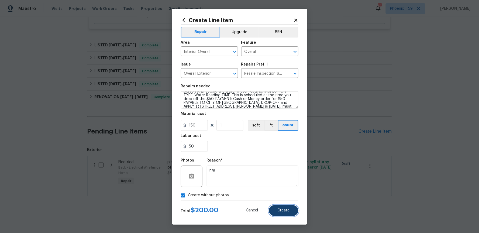
click at [284, 213] on button "Create" at bounding box center [283, 210] width 29 height 11
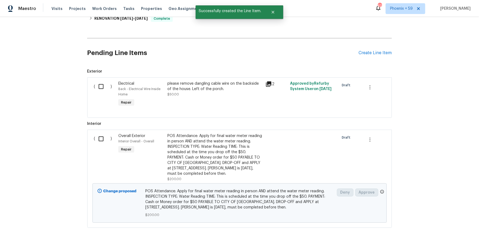
scroll to position [300, 0]
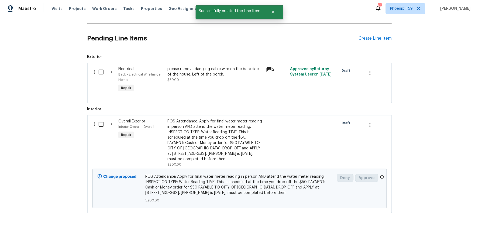
click at [100, 125] on input "checkbox" at bounding box center [102, 124] width 15 height 11
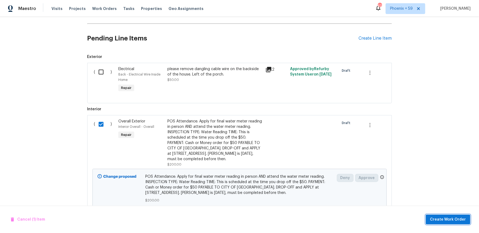
click at [442, 222] on span "Create Work Order" at bounding box center [448, 219] width 36 height 7
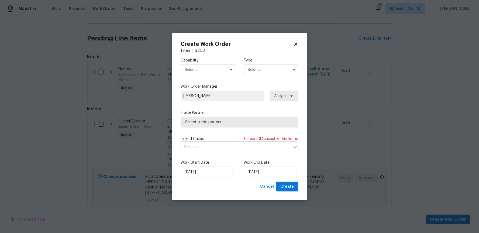
click at [222, 70] on input "text" at bounding box center [208, 69] width 54 height 11
click at [267, 186] on span "Cancel" at bounding box center [267, 186] width 14 height 7
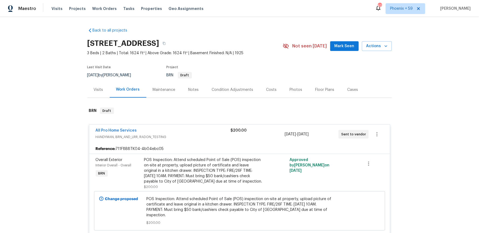
scroll to position [318, 0]
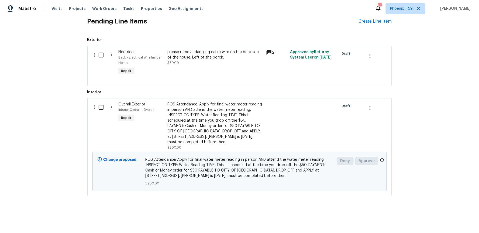
click at [98, 107] on input "checkbox" at bounding box center [102, 107] width 15 height 11
checkbox input "true"
click at [448, 219] on span "Create Work Order" at bounding box center [448, 219] width 36 height 7
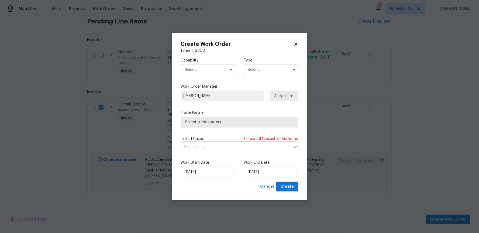
click at [213, 68] on input "text" at bounding box center [208, 69] width 54 height 11
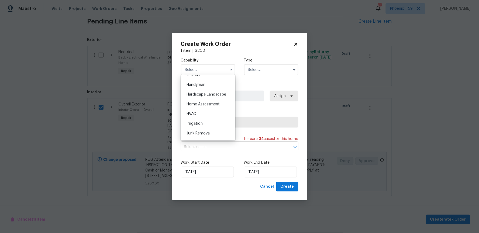
scroll to position [293, 0]
click at [216, 83] on div "Handyman" at bounding box center [208, 85] width 52 height 10
type input "Handyman"
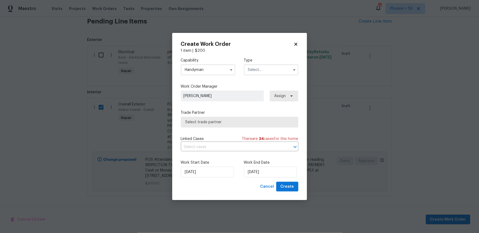
click at [253, 70] on input "text" at bounding box center [271, 69] width 54 height 11
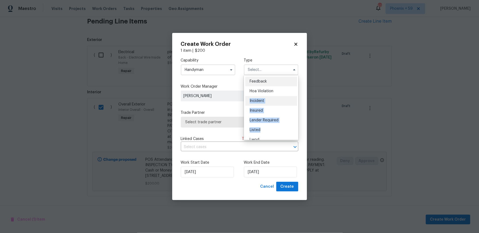
drag, startPoint x: 269, startPoint y: 131, endPoint x: 270, endPoint y: 96, distance: 34.3
click at [270, 96] on ul "Feedback Hoa Violation Incident Insured Lender Required Listed Lwod Other Reit …" at bounding box center [271, 107] width 54 height 65
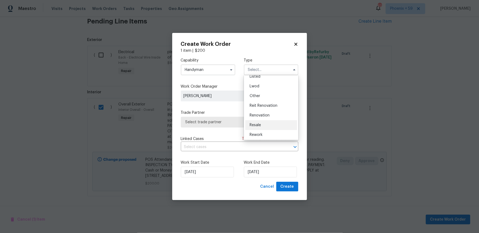
click at [271, 125] on div "Resale" at bounding box center [271, 125] width 52 height 10
type input "Resale"
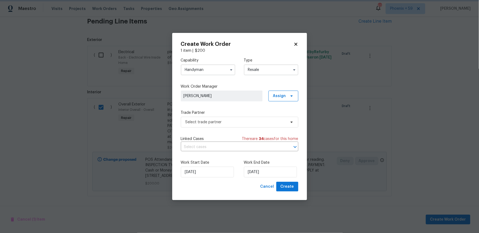
scroll to position [0, 0]
click at [242, 118] on span "Select trade partner" at bounding box center [240, 122] width 118 height 11
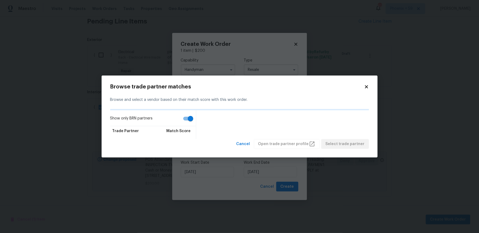
click at [188, 121] on input "Show only BRN partners" at bounding box center [190, 119] width 31 height 10
checkbox input "false"
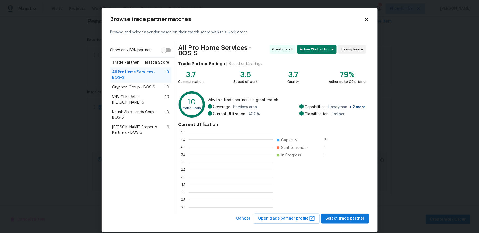
scroll to position [76, 84]
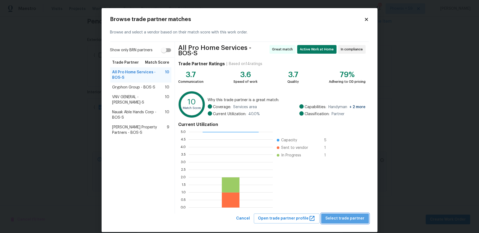
click at [354, 217] on span "Select trade partner" at bounding box center [345, 218] width 39 height 7
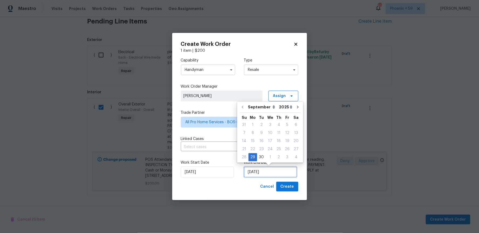
click at [275, 173] on input "9/29/2025" at bounding box center [270, 172] width 53 height 11
click at [296, 108] on icon "Go to next month" at bounding box center [298, 107] width 4 height 4
type input "10/29/2025"
select select "9"
click at [252, 140] on div "13" at bounding box center [252, 141] width 9 height 8
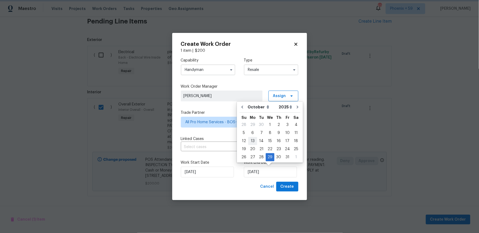
type input "10/13/2025"
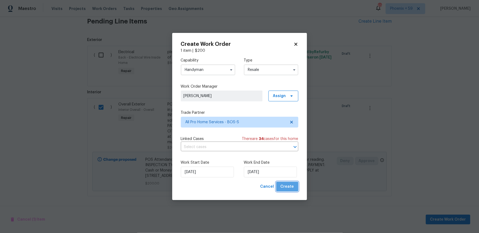
click at [294, 189] on button "Create" at bounding box center [287, 187] width 22 height 10
checkbox input "false"
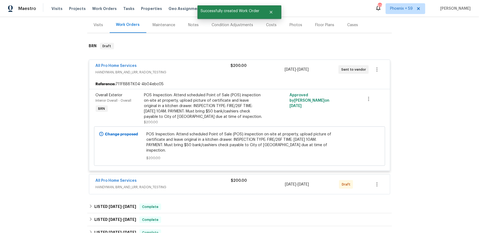
scroll to position [47, 0]
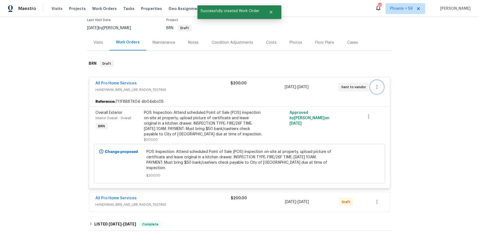
click at [378, 88] on icon "button" at bounding box center [377, 87] width 6 height 6
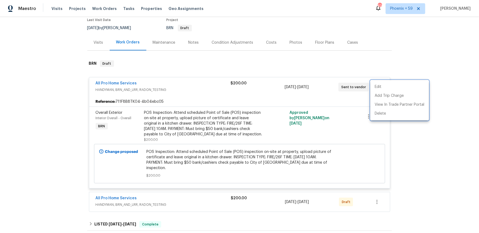
click at [440, 162] on div at bounding box center [239, 116] width 479 height 233
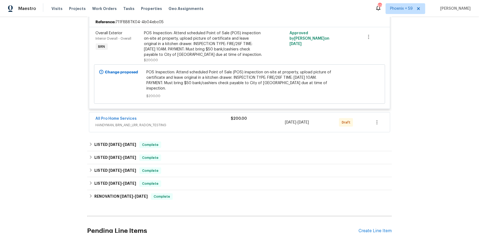
scroll to position [128, 0]
click at [208, 124] on span "HANDYMAN, BRN_AND_LRR, RADON_TESTING" at bounding box center [163, 124] width 135 height 5
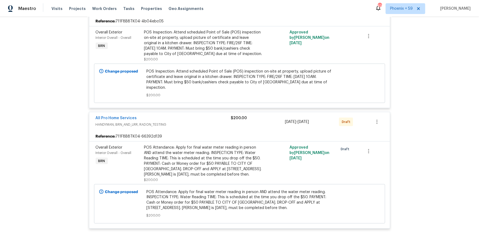
click at [207, 123] on span "HANDYMAN, BRN_AND_LRR, RADON_TESTING" at bounding box center [163, 124] width 135 height 5
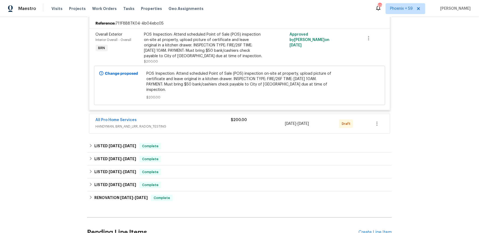
scroll to position [126, 0]
click at [207, 123] on span "HANDYMAN, BRN_AND_LRR, RADON_TESTING" at bounding box center [163, 125] width 135 height 5
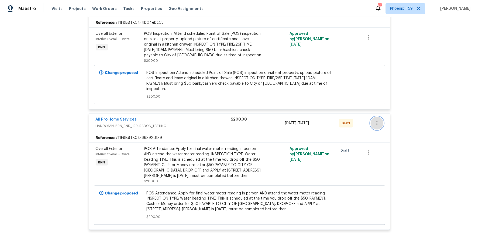
click at [376, 123] on icon "button" at bounding box center [377, 123] width 6 height 6
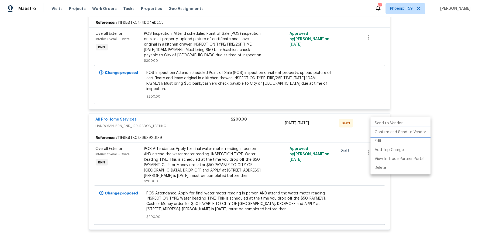
click at [378, 130] on li "Confirm and Send to Vendor" at bounding box center [401, 132] width 60 height 9
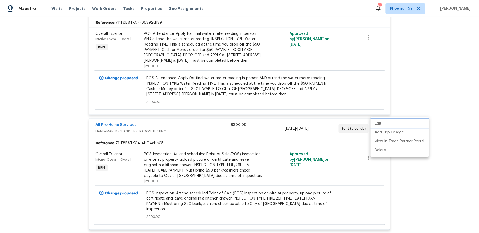
scroll to position [11, 0]
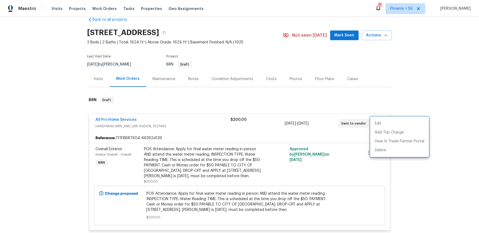
click at [429, 175] on div at bounding box center [239, 116] width 479 height 233
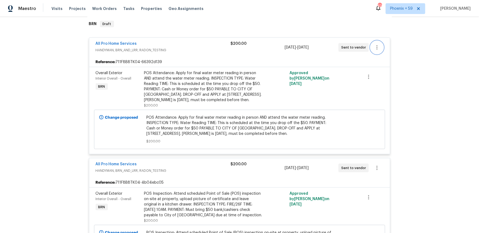
scroll to position [84, 0]
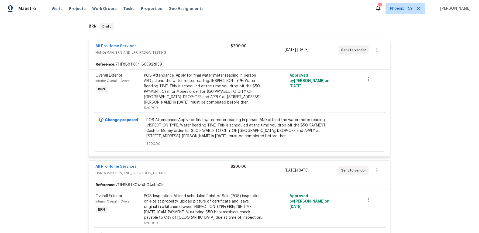
click at [224, 89] on div "POS Attendance: Apply for final water meter reading in person AND attend the wa…" at bounding box center [203, 89] width 118 height 32
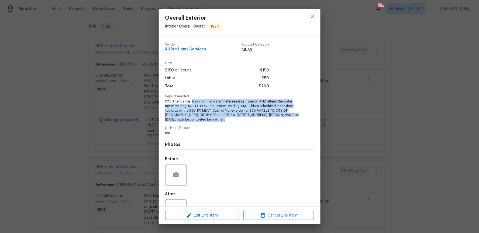
drag, startPoint x: 192, startPoint y: 101, endPoint x: 238, endPoint y: 119, distance: 49.0
click at [238, 119] on span "POS Attendance: Apply for final water meter reading in person AND attend the wa…" at bounding box center [232, 110] width 134 height 23
copy span "Apply for final water meter reading in person AND attend the water meter readin…"
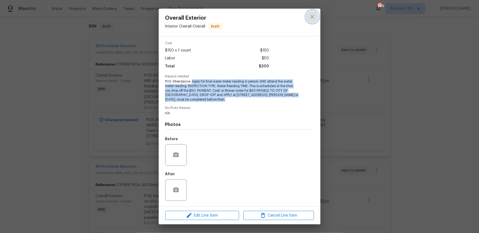
click at [312, 15] on icon "close" at bounding box center [312, 16] width 6 height 6
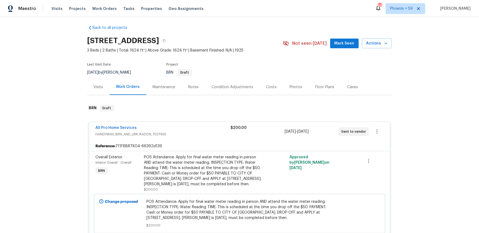
scroll to position [0, 0]
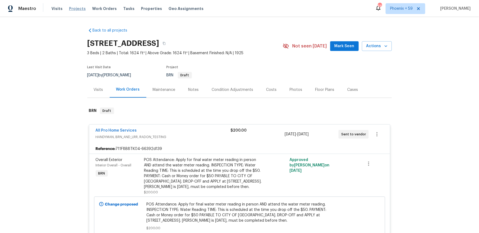
click at [81, 8] on span "Projects" at bounding box center [77, 8] width 17 height 5
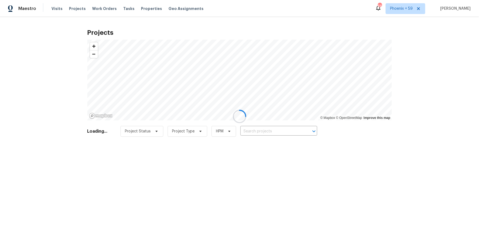
click at [253, 129] on div at bounding box center [239, 116] width 479 height 233
click at [254, 131] on div at bounding box center [239, 116] width 479 height 233
click at [254, 133] on div at bounding box center [239, 116] width 479 height 233
click at [254, 131] on div at bounding box center [239, 116] width 479 height 233
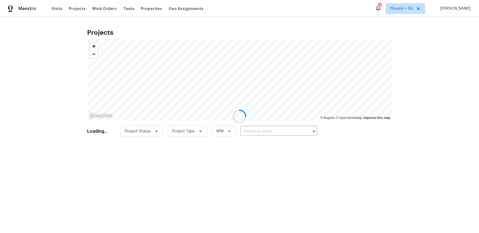
click at [254, 131] on div at bounding box center [239, 116] width 479 height 233
click at [253, 131] on div at bounding box center [239, 116] width 479 height 233
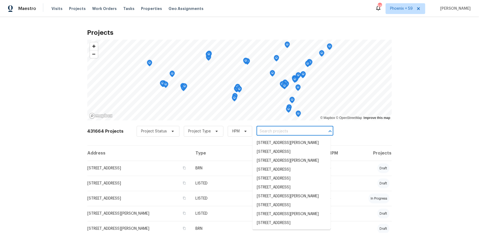
click at [257, 131] on input "text" at bounding box center [288, 131] width 62 height 8
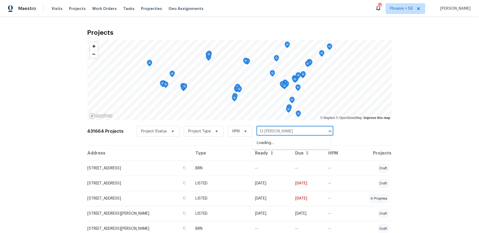
type input "13 victor"
click at [279, 152] on li "13 Victor Ave, Worcester, MA 01603" at bounding box center [292, 151] width 78 height 9
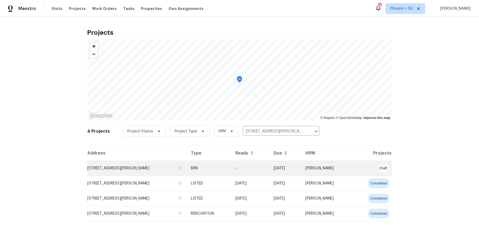
click at [121, 170] on td "13 Victor Ave, Worcester, MA 01603" at bounding box center [136, 168] width 99 height 15
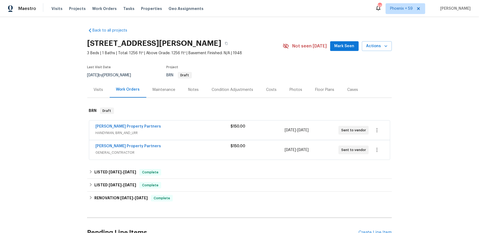
click at [180, 131] on span "HANDYMAN, BRN_AND_LRR" at bounding box center [163, 132] width 135 height 5
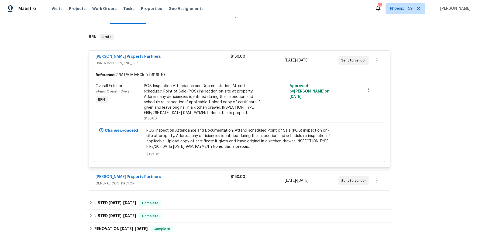
scroll to position [75, 0]
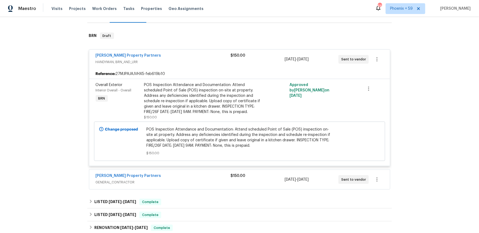
click at [180, 61] on span "HANDYMAN, BRN_AND_LRR" at bounding box center [163, 61] width 135 height 5
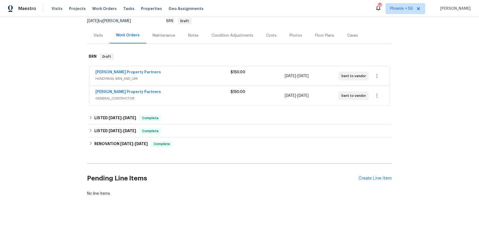
click at [183, 98] on span "GENERAL_CONTRACTOR" at bounding box center [163, 98] width 135 height 5
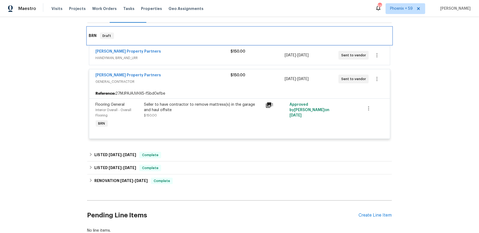
click at [183, 43] on div "BRN Draft" at bounding box center [239, 35] width 305 height 17
click at [183, 51] on div "[PERSON_NAME] Property Partners" at bounding box center [163, 52] width 135 height 6
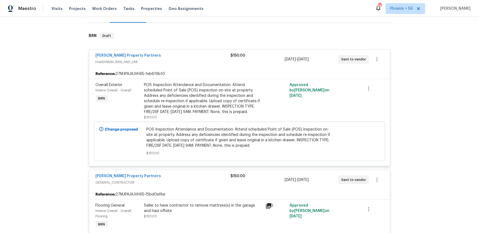
click at [209, 109] on div "POS Inspection Attendance and Documentation: Attend scheduled Point of Sale (PO…" at bounding box center [203, 98] width 118 height 32
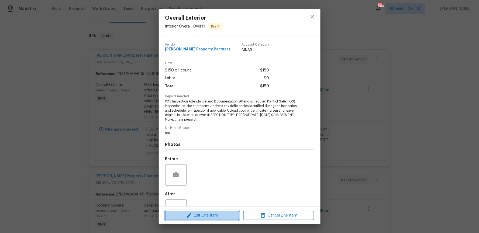
click at [219, 215] on span "Edit Line Item" at bounding box center [202, 215] width 71 height 7
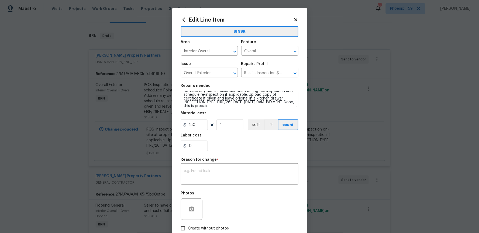
scroll to position [14, 0]
click at [266, 95] on textarea "POS Inspection Attendance and Documentation: Attend scheduled Point of Sale (PO…" at bounding box center [240, 99] width 118 height 17
click at [215, 99] on textarea "POS Inspection Attendance and Documentation: Attend scheduled Point of Sale (PO…" at bounding box center [240, 99] width 118 height 17
click at [275, 97] on textarea "POS Inspection Attendance and Documentation: Attend scheduled Point of Sale (PO…" at bounding box center [240, 99] width 118 height 17
click at [244, 100] on textarea "POS Inspection Attendance and Documentation: Attend scheduled Point of Sale (PO…" at bounding box center [240, 99] width 118 height 17
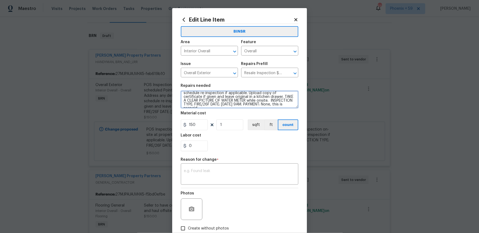
click at [255, 98] on textarea "POS Inspection Attendance and Documentation: Attend scheduled Point of Sale (PO…" at bounding box center [240, 99] width 118 height 17
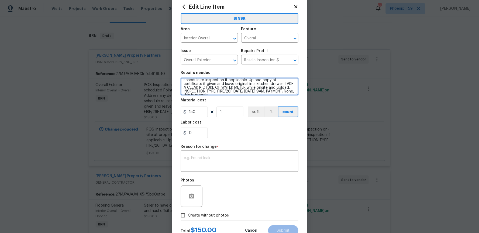
scroll to position [19, 0]
type textarea "POS Inspection Attendance and Documentation: Attend scheduled Point of Sale (PO…"
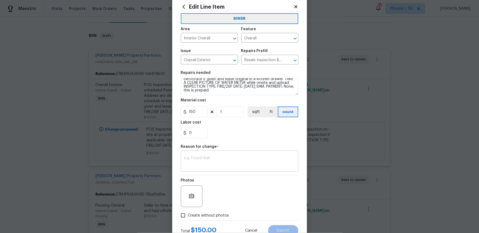
click at [211, 160] on textarea at bounding box center [239, 161] width 111 height 11
type textarea "n"
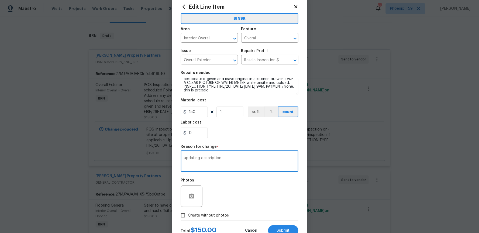
scroll to position [32, 0]
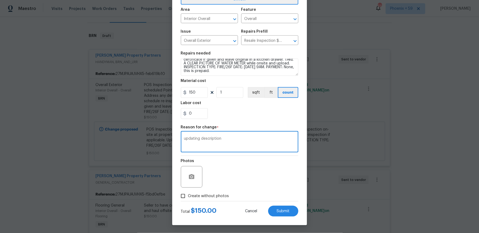
type textarea "updating description"
click at [184, 195] on input "Create without photos" at bounding box center [183, 196] width 10 height 10
checkbox input "true"
click at [252, 187] on div "Reason* n/a" at bounding box center [253, 173] width 92 height 35
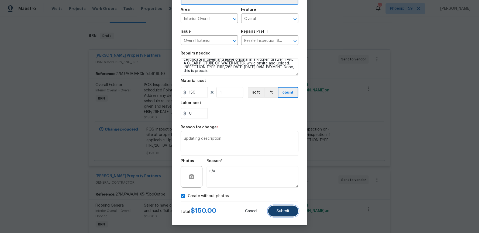
click at [287, 207] on button "Submit" at bounding box center [283, 211] width 30 height 11
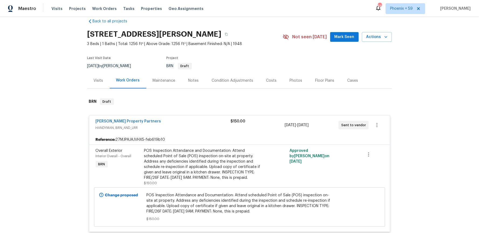
scroll to position [0, 0]
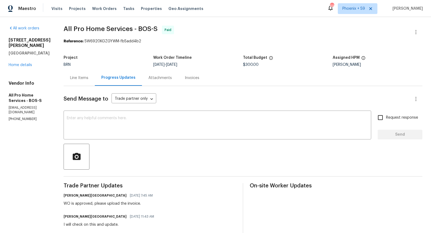
click at [84, 74] on div "Line Items" at bounding box center [79, 78] width 31 height 16
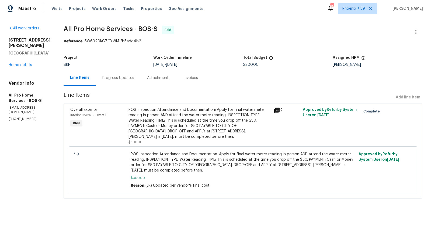
click at [279, 111] on icon at bounding box center [277, 110] width 5 height 5
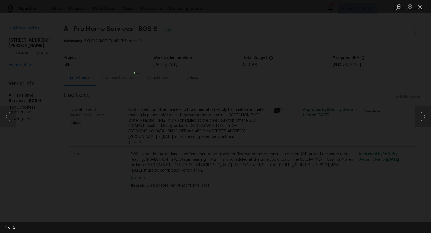
click at [423, 116] on button "Next image" at bounding box center [423, 117] width 16 height 22
click at [418, 123] on button "Next image" at bounding box center [423, 117] width 16 height 22
click at [316, 132] on div "Lightbox" at bounding box center [215, 116] width 431 height 233
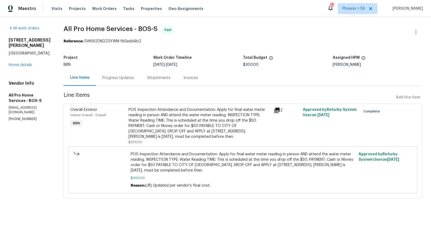
click at [126, 77] on div "Progress Updates" at bounding box center [118, 77] width 32 height 5
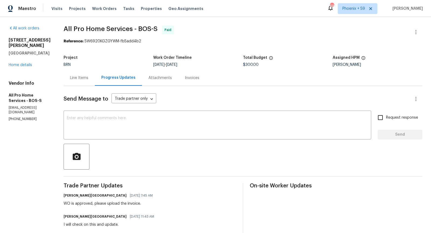
click at [83, 74] on div "Line Items" at bounding box center [79, 78] width 31 height 16
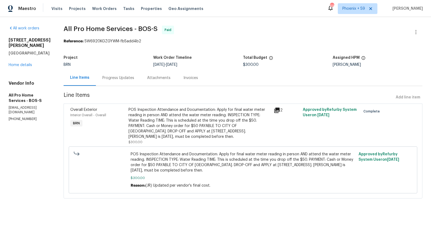
click at [31, 63] on div "All work orders [STREET_ADDRESS][PERSON_NAME] Home details Vendor Info All Pro …" at bounding box center [30, 74] width 42 height 96
click at [27, 63] on link "Home details" at bounding box center [20, 65] width 23 height 4
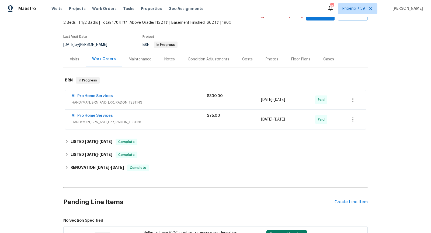
scroll to position [31, 0]
click at [167, 117] on div "All Pro Home Services" at bounding box center [139, 116] width 135 height 6
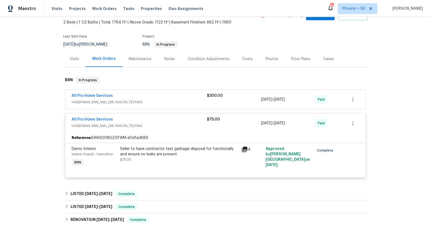
click at [169, 127] on span "HANDYMAN, BRN_AND_LRR, RADON_TESTING" at bounding box center [139, 125] width 135 height 5
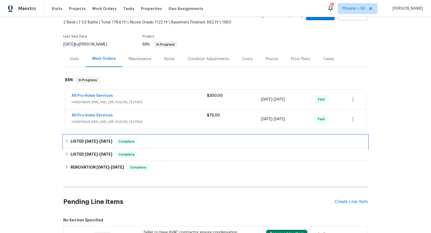
click at [171, 146] on div "LISTED [DATE] - [DATE] Complete" at bounding box center [215, 141] width 305 height 13
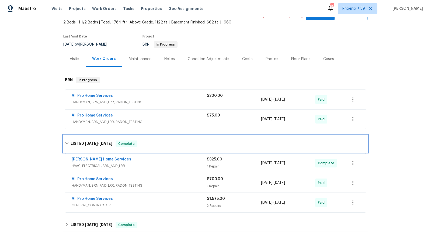
click at [171, 146] on div "LISTED [DATE] - [DATE] Complete" at bounding box center [215, 143] width 301 height 6
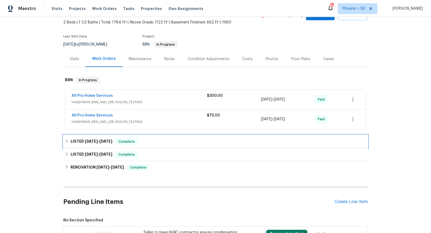
click at [170, 138] on div "LISTED [DATE] - [DATE] Complete" at bounding box center [215, 141] width 301 height 6
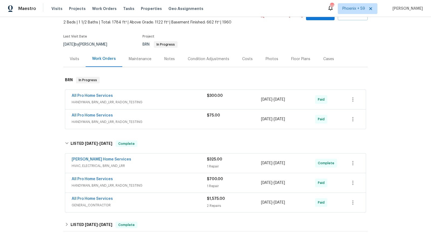
click at [170, 183] on span "HANDYMAN, BRN_AND_LRR, RADON_TESTING" at bounding box center [139, 185] width 135 height 5
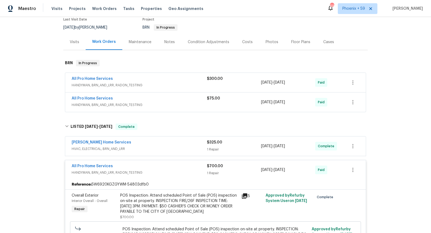
scroll to position [42, 0]
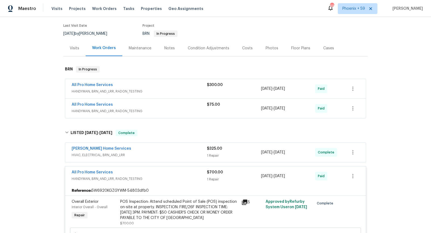
click at [164, 93] on span "HANDYMAN, BRN_AND_LRR, RADON_TESTING" at bounding box center [139, 91] width 135 height 5
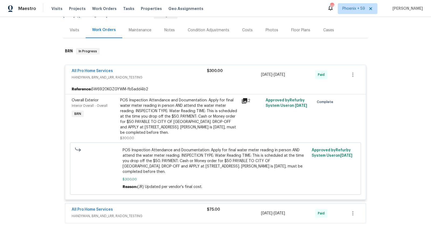
scroll to position [59, 0]
click at [207, 157] on span "POS Inspection Attendance and Documentation: Apply for final water meter readin…" at bounding box center [216, 161] width 186 height 27
click at [204, 124] on div "POS Inspection Attendance and Documentation: Apply for final water meter readin…" at bounding box center [179, 117] width 118 height 38
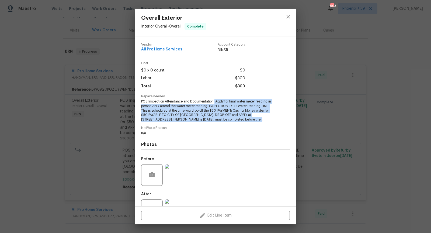
drag, startPoint x: 215, startPoint y: 101, endPoint x: 248, endPoint y: 121, distance: 38.3
click at [248, 121] on span "POS Inspection Attendance and Documentation: Apply for final water meter readin…" at bounding box center [208, 110] width 134 height 23
copy span "Apply for final water meter reading in person AND attend the water meter readin…"
click at [289, 16] on icon "close" at bounding box center [289, 17] width 4 height 4
